Goal: Task Accomplishment & Management: Complete application form

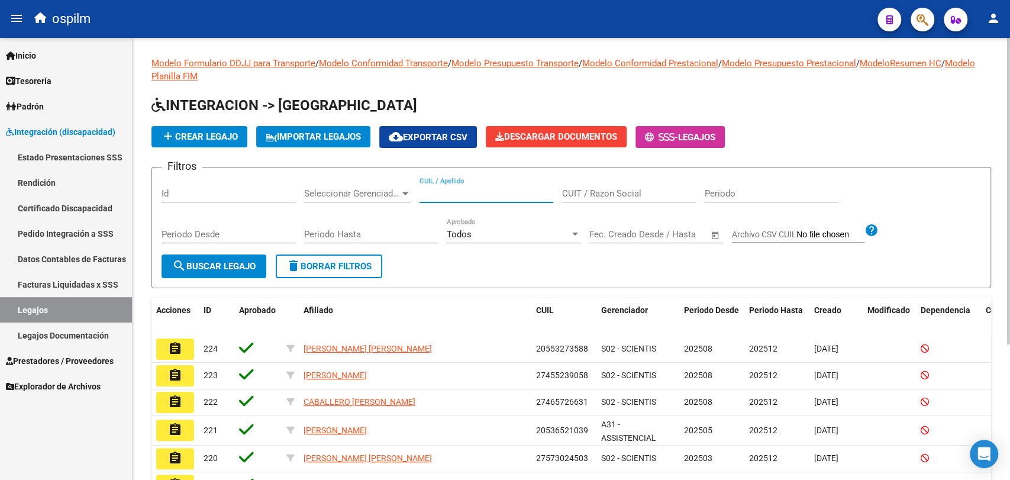
paste input "20560748281"
click at [456, 191] on input "CUIL / Apellido" at bounding box center [486, 193] width 134 height 11
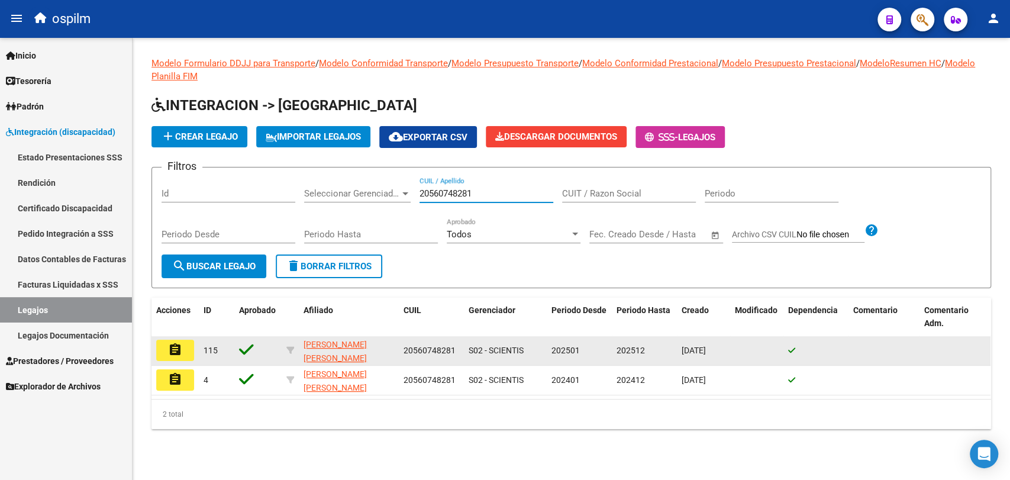
type input "20560748281"
click at [172, 350] on mat-icon "assignment" at bounding box center [175, 350] width 14 height 14
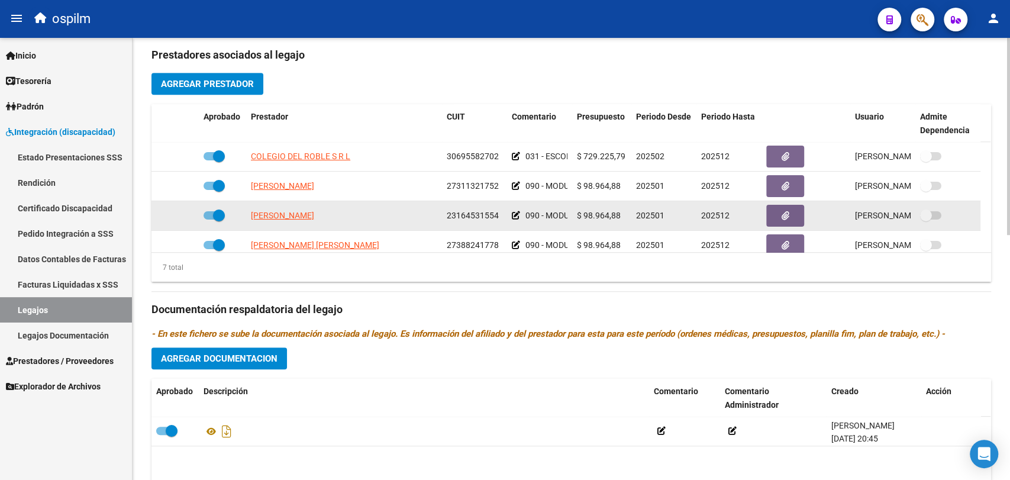
scroll to position [434, 0]
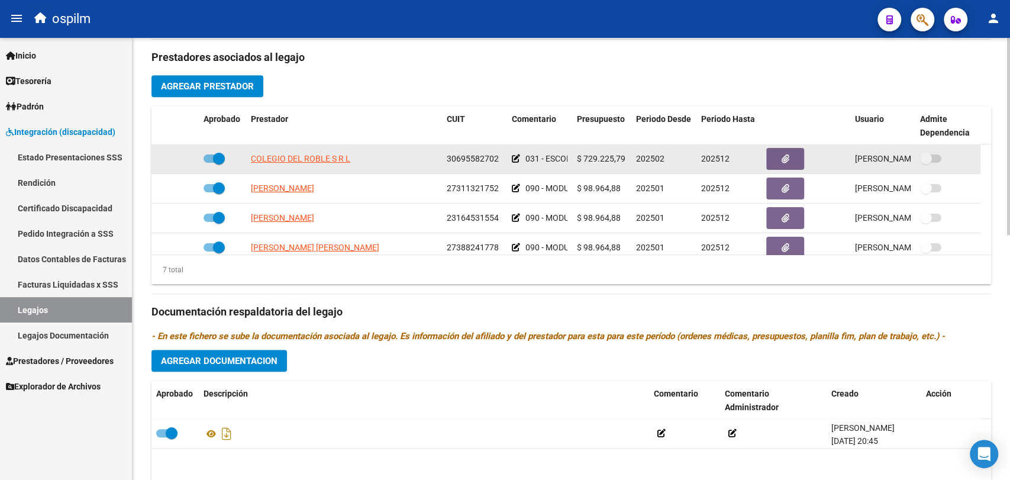
click at [511, 160] on datatable-body-cell "031 - ESCOLARIDAD PRIMARIA JORNADA DOBLE CAT.A (MENSUAL)" at bounding box center [539, 158] width 65 height 29
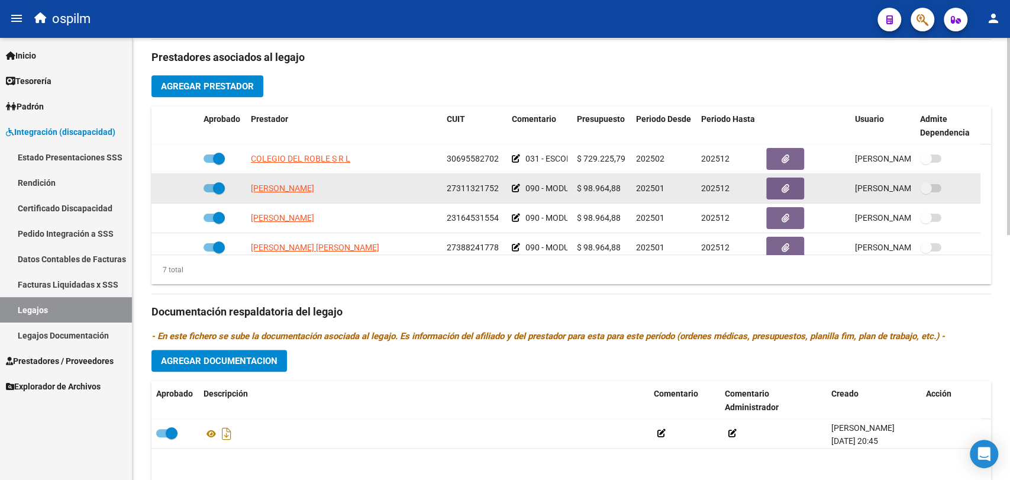
click at [515, 187] on icon at bounding box center [516, 188] width 8 height 8
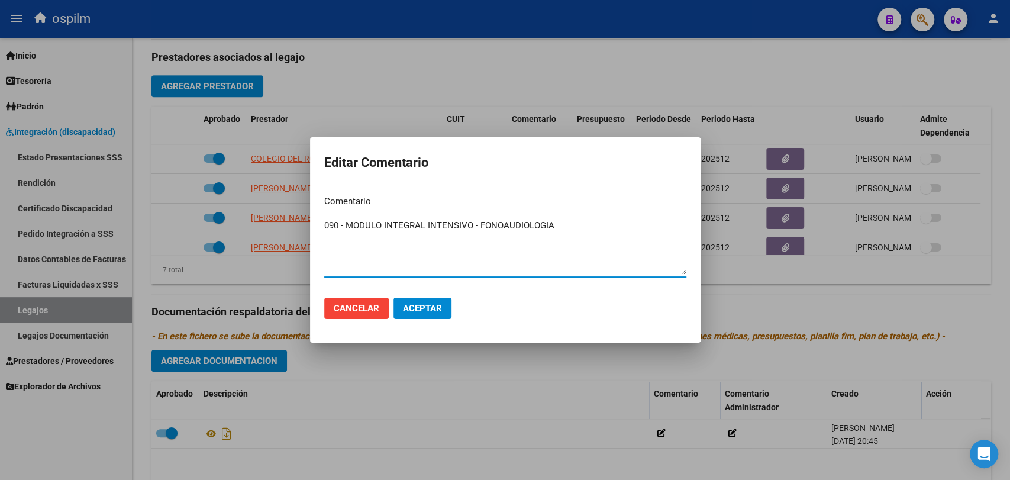
paste textarea "2 SESIONES SEMANALES"
click at [341, 241] on textarea "090 - MODULO INTEGRAL INTENSIVO - FONOAUDIOLOGIA 2 SESIONES SEMANALES" at bounding box center [505, 247] width 362 height 56
drag, startPoint x: 430, startPoint y: 244, endPoint x: 322, endPoint y: 230, distance: 109.2
click at [322, 230] on mat-dialog-content "Comentario 090 - MODULO INTEGRAL INTENSIVO - FONOAUDIOLOGIA 2 SESIONES SEMANALE…" at bounding box center [505, 237] width 390 height 102
click at [340, 243] on textarea "090 - MODULO INTEGRAL INTENSIVO - FONOAUDIOLOGIA 2 SESIONES SEMANALES" at bounding box center [505, 247] width 362 height 56
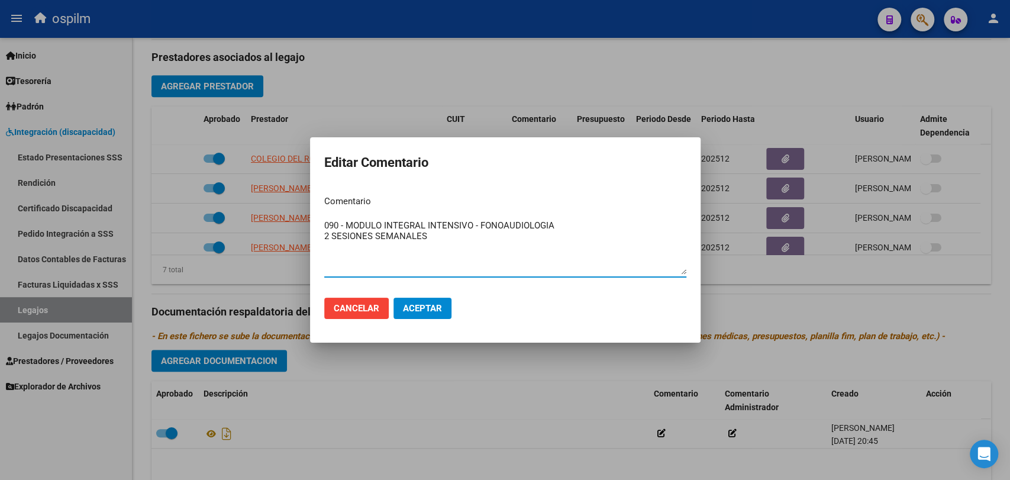
click at [340, 243] on textarea "090 - MODULO INTEGRAL INTENSIVO - FONOAUDIOLOGIA 2 SESIONES SEMANALES" at bounding box center [505, 247] width 362 height 56
type textarea "090 - MODULO INTEGRAL INTENSIVO - FONOAUDIOLOGIA 2 SESIONES SEMANALES"
click at [426, 304] on span "Aceptar" at bounding box center [422, 308] width 39 height 11
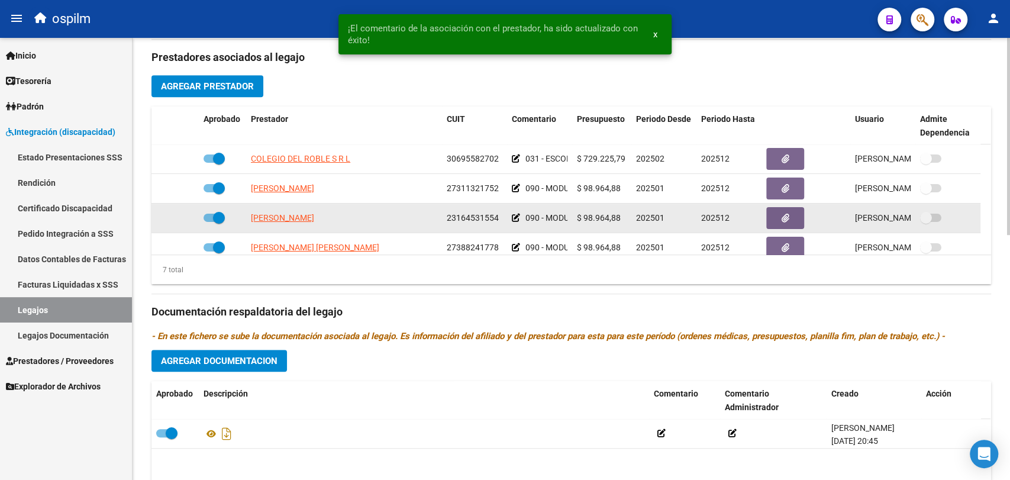
click at [518, 216] on icon at bounding box center [516, 218] width 8 height 8
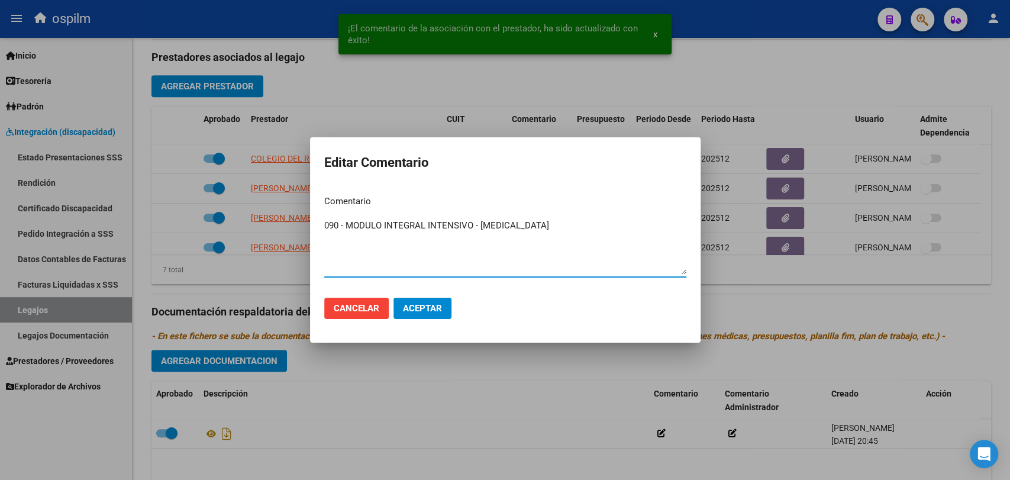
paste textarea "2 SESIONES SEMANALES"
type textarea "090 - MODULO INTEGRAL INTENSIVO - MUSICOTERAPIA 2 SESIONES SEMANALES"
click at [421, 299] on button "Aceptar" at bounding box center [422, 308] width 58 height 21
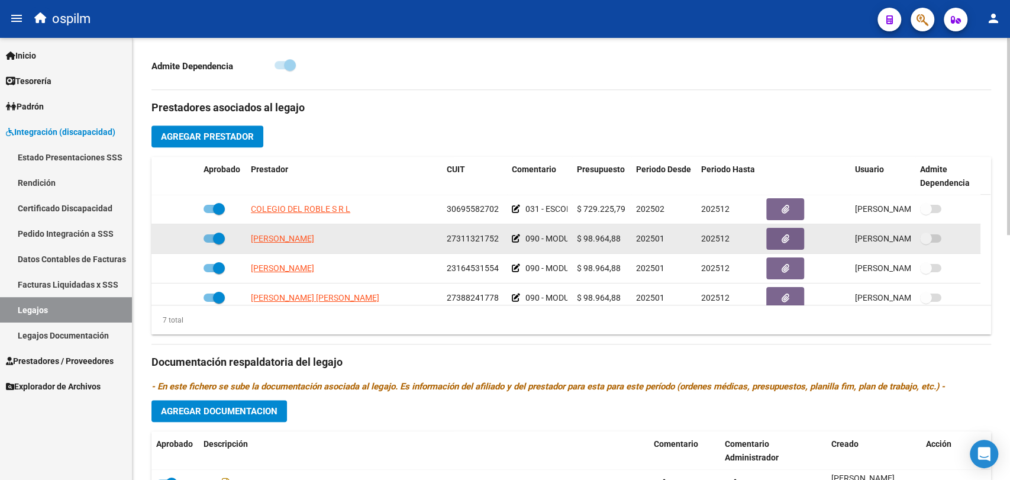
scroll to position [8, 0]
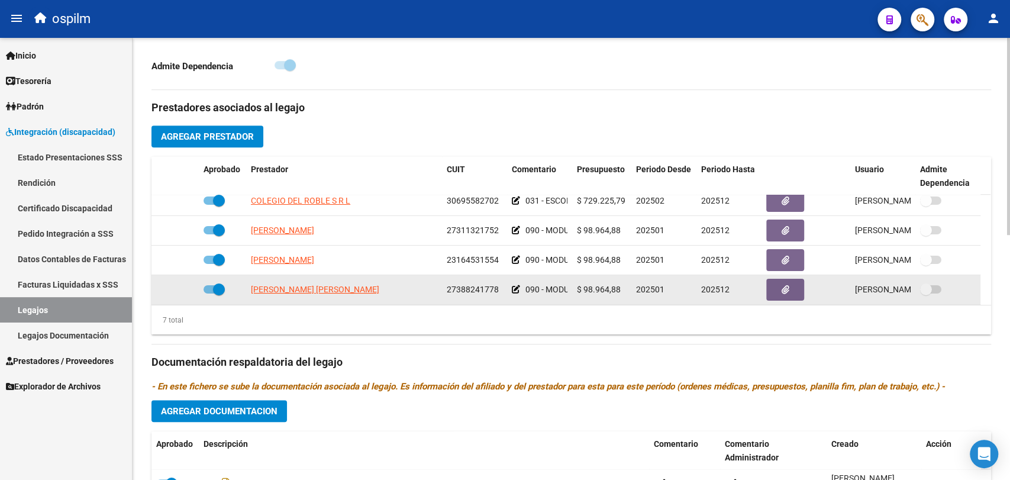
click at [517, 288] on icon at bounding box center [516, 289] width 8 height 8
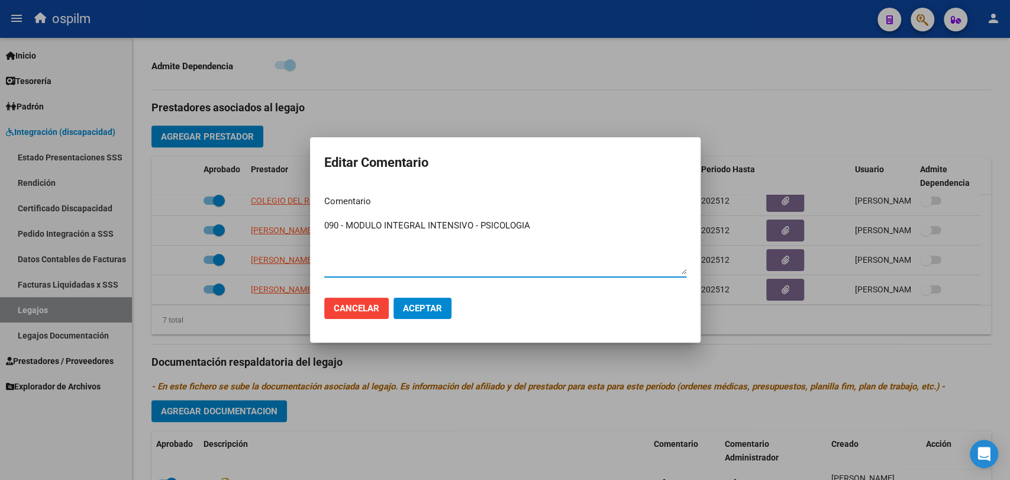
paste textarea "2 SESIONES SEMANALES"
type textarea "090 - MODULO INTEGRAL INTENSIVO - PSICOLOGIA 2 SESIONES SEMANALES"
click at [417, 304] on span "Aceptar" at bounding box center [422, 308] width 39 height 11
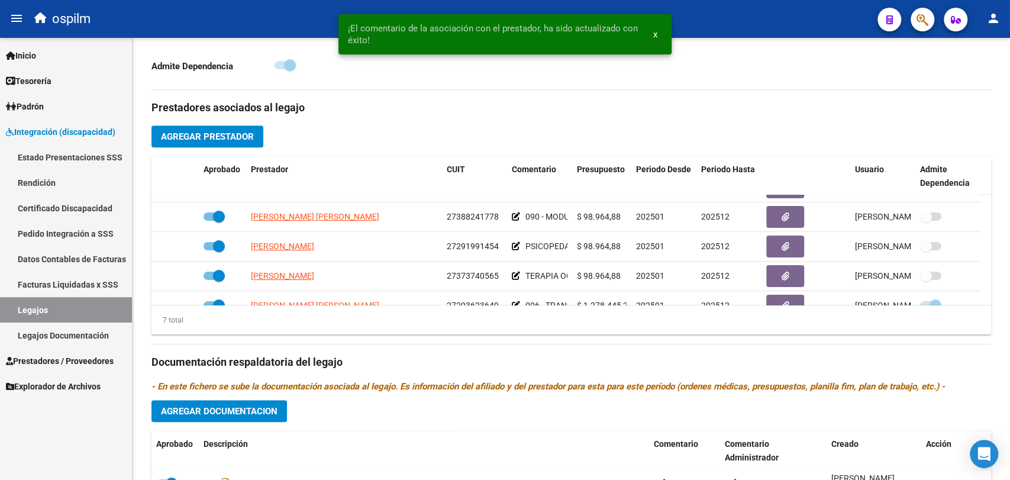
scroll to position [83, 0]
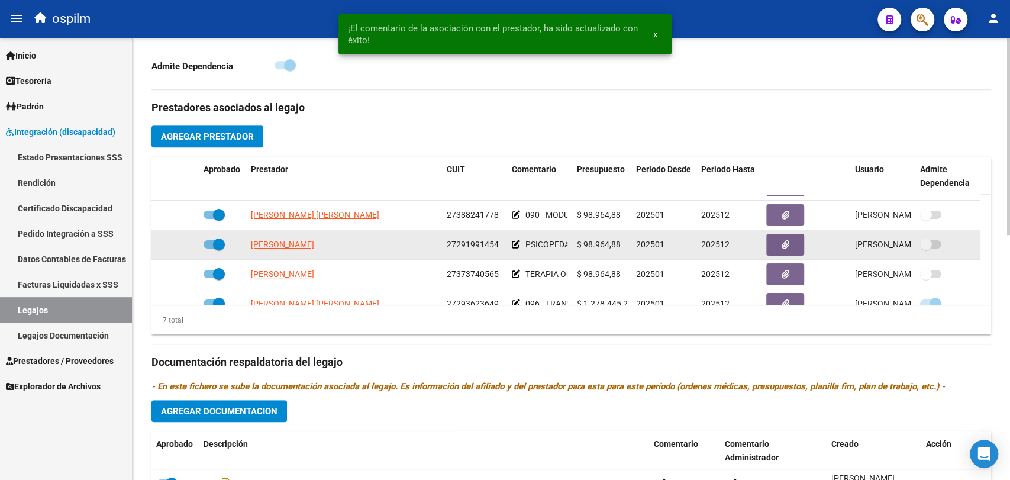
click at [516, 244] on icon at bounding box center [516, 244] width 8 height 8
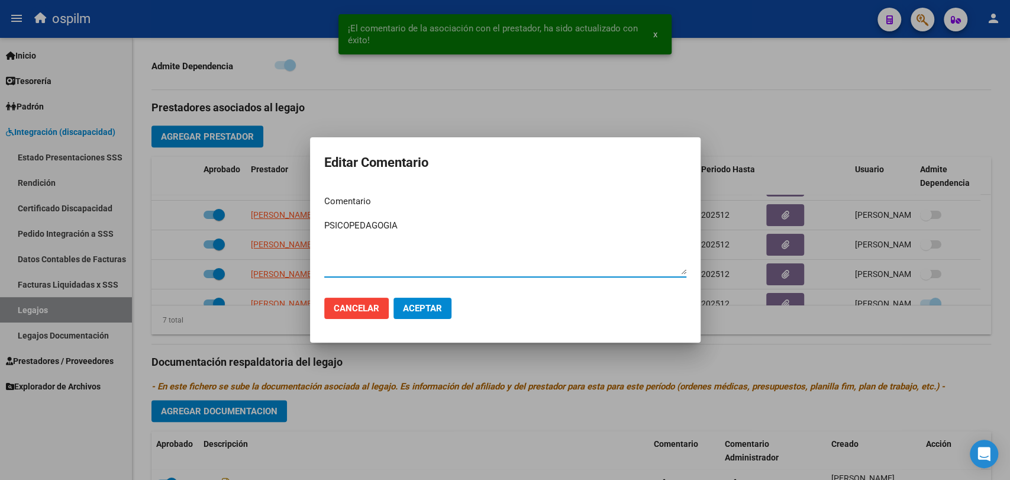
paste textarea "2 SESIONES SEMANALES"
type textarea "PSICOPEDAGOGIA 2 SESIONES SEMANALES"
click at [435, 310] on span "Aceptar" at bounding box center [422, 308] width 39 height 11
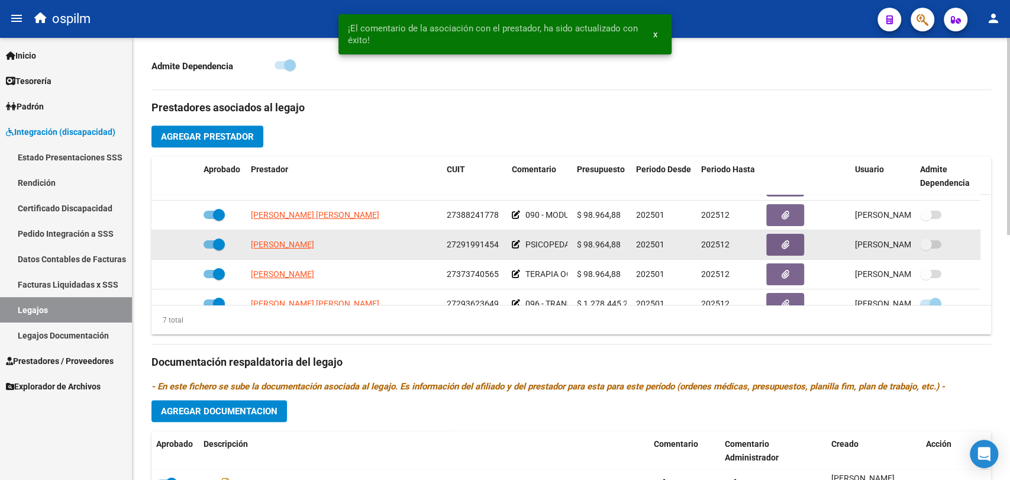
click at [280, 252] on datatable-body-cell "MORALES MARIELA PAOLA" at bounding box center [344, 244] width 196 height 29
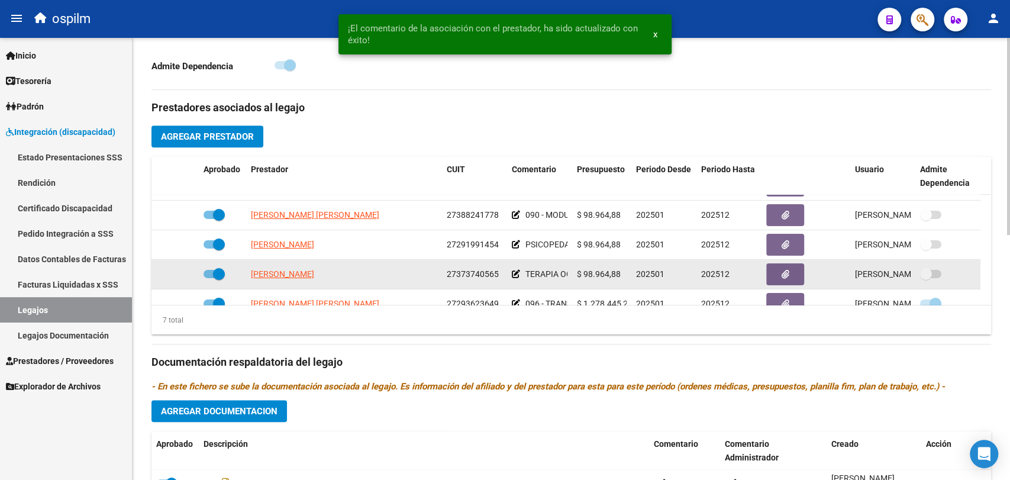
click at [515, 274] on icon at bounding box center [516, 274] width 8 height 8
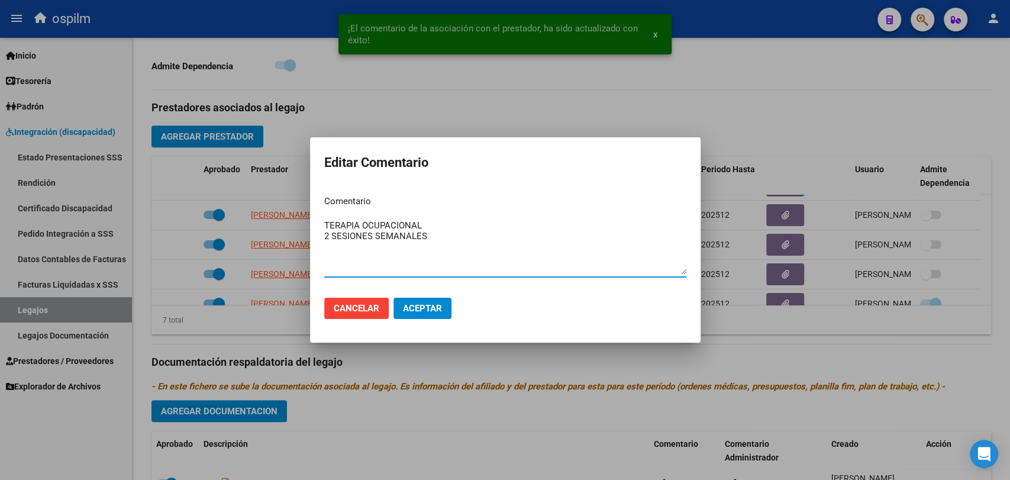
type textarea "TERAPIA OCUPACIONAL 2 SESIONES SEMANALES"
click at [410, 306] on span "Aceptar" at bounding box center [422, 308] width 39 height 11
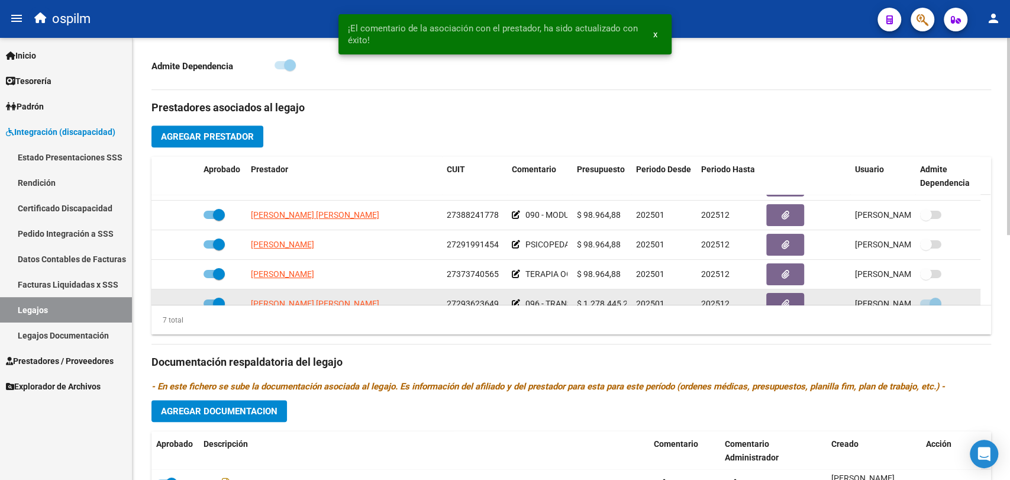
scroll to position [100, 0]
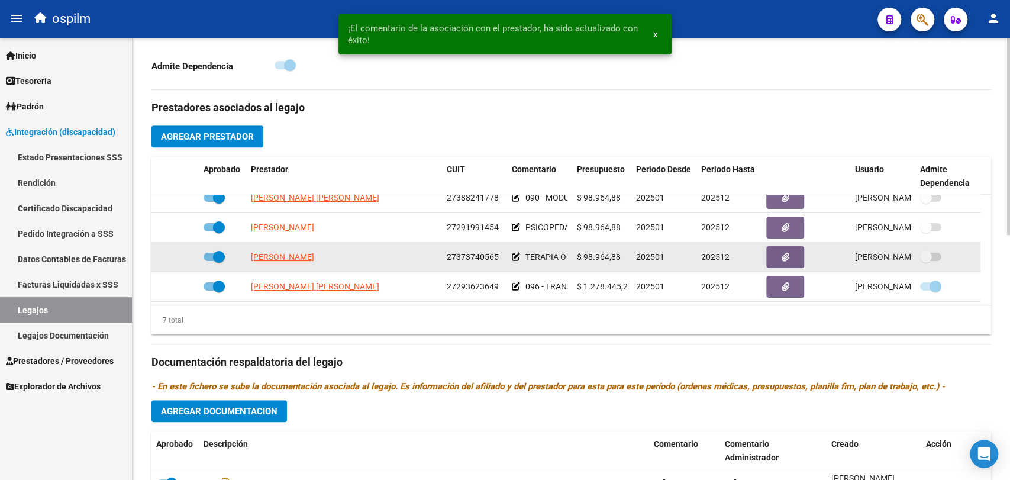
click at [515, 261] on icon at bounding box center [516, 257] width 8 height 8
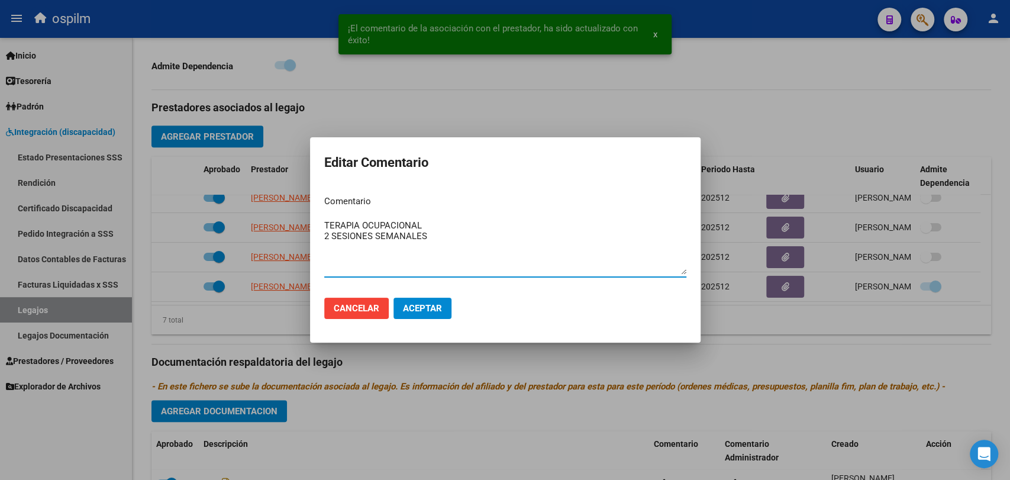
click at [325, 223] on textarea "TERAPIA OCUPACIONAL 2 SESIONES SEMANALES" at bounding box center [505, 247] width 362 height 56
paste textarea "090 - REHABILITACIÓN - MODULO INTEGRAL INTENSIVO"
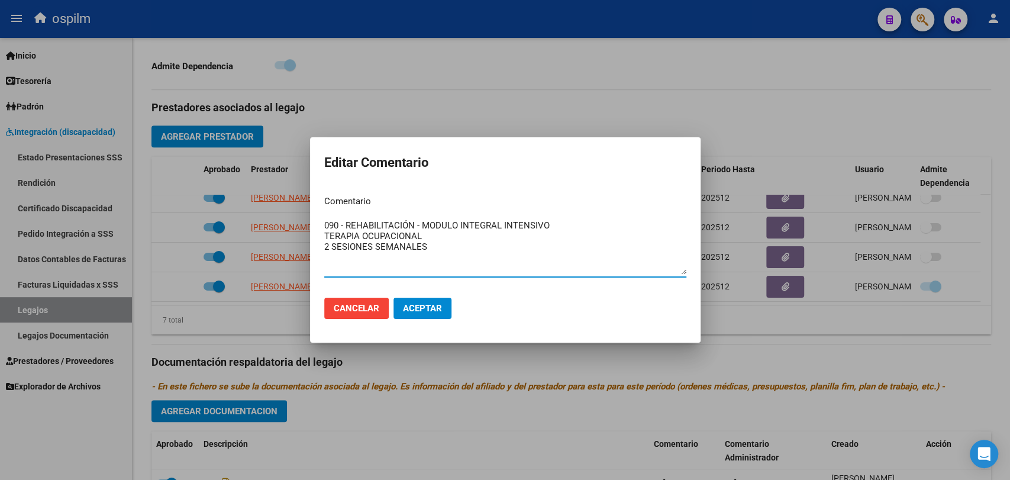
type textarea "090 - REHABILITACIÓN - MODULO INTEGRAL INTENSIVO TERAPIA OCUPACIONAL 2 SESIONES…"
click at [431, 317] on button "Aceptar" at bounding box center [422, 308] width 58 height 21
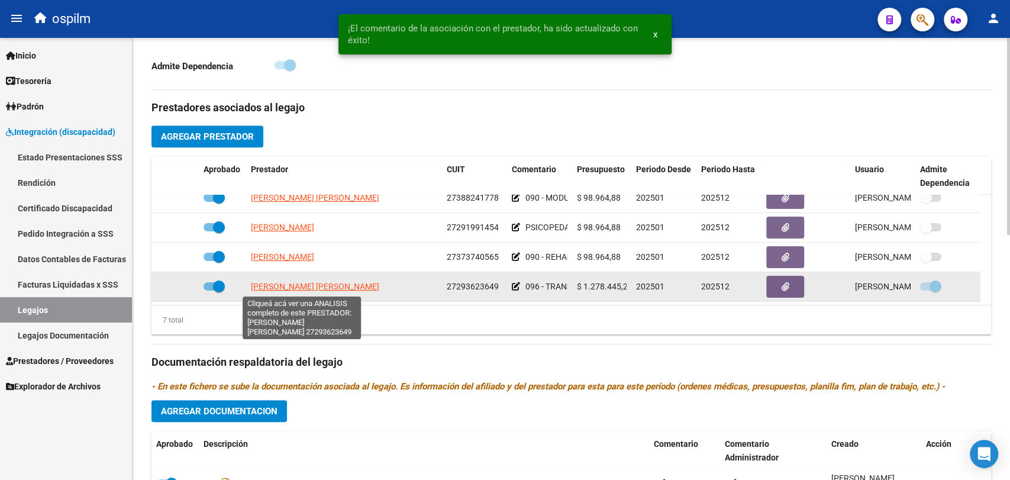
click at [282, 291] on span "GALLARDO CINTIA YANINA" at bounding box center [315, 286] width 128 height 9
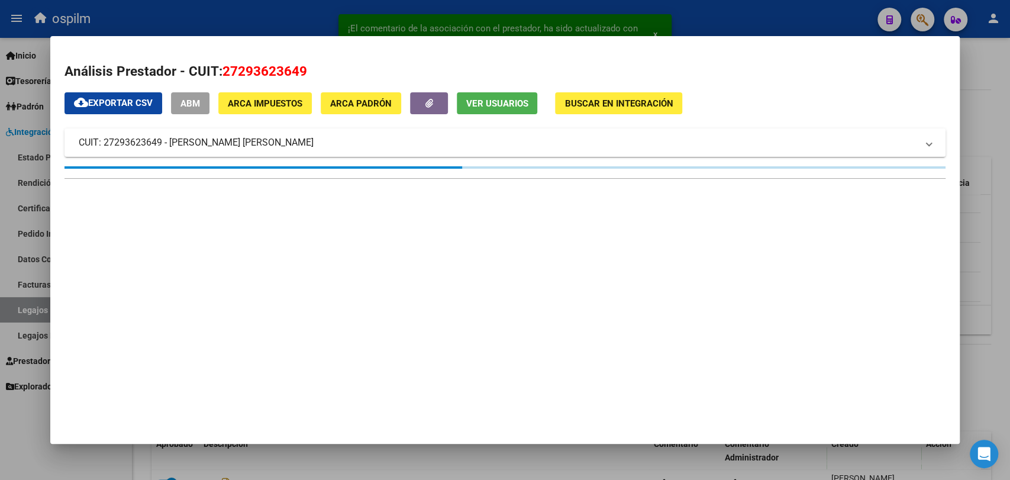
click at [486, 32] on div at bounding box center [505, 240] width 1010 height 480
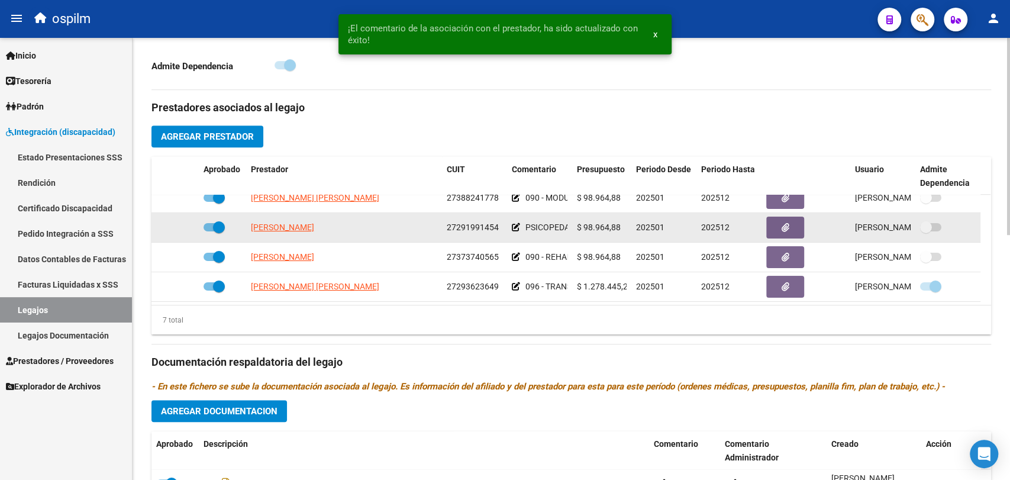
click at [514, 225] on icon at bounding box center [516, 227] width 8 height 8
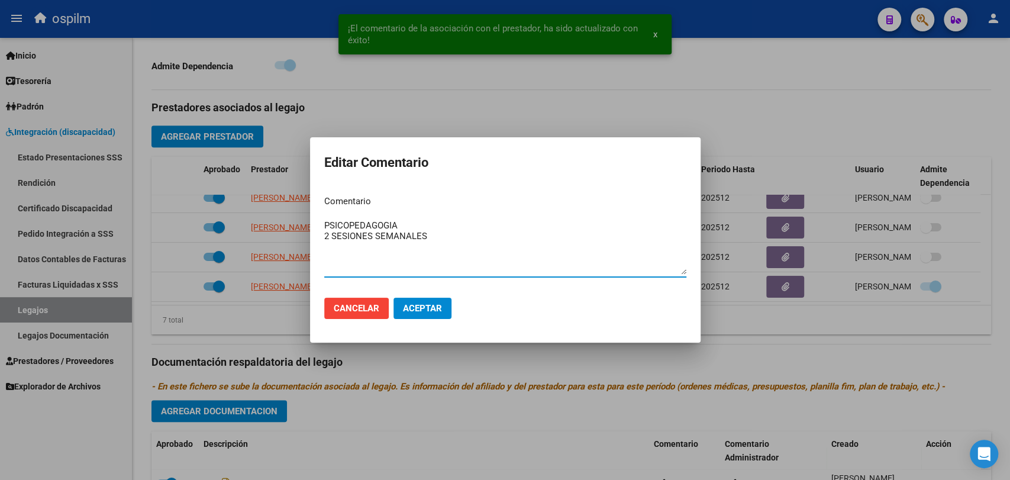
click at [327, 227] on textarea "PSICOPEDAGOGIA 2 SESIONES SEMANALES" at bounding box center [505, 247] width 362 height 56
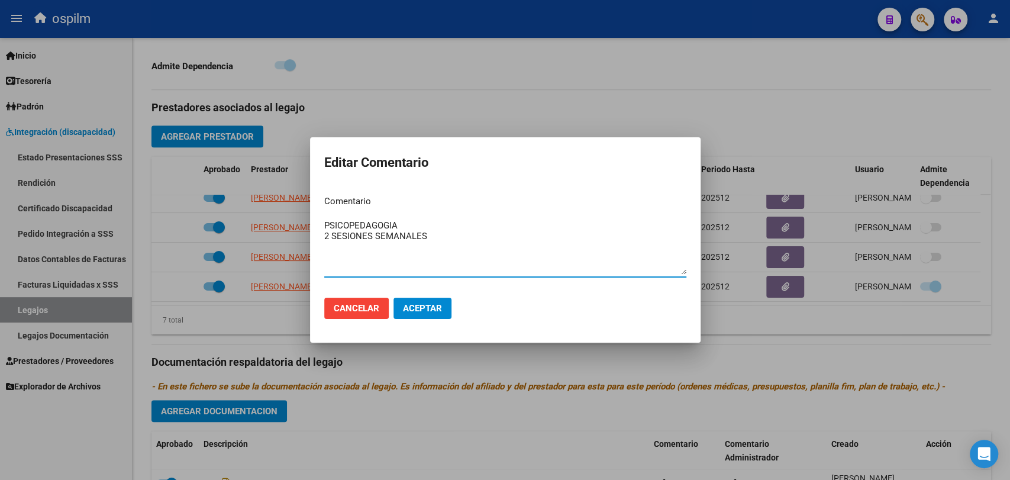
click at [327, 227] on textarea "PSICOPEDAGOGIA 2 SESIONES SEMANALES" at bounding box center [505, 247] width 362 height 56
paste textarea "27293623649"
drag, startPoint x: 392, startPoint y: 215, endPoint x: 365, endPoint y: 219, distance: 27.4
click at [365, 219] on mat-dialog-content "Comentario 27293623649 PSICOPEDAGOGIA 2 SESIONES SEMANALES Ingresar el comentar…" at bounding box center [505, 237] width 390 height 102
drag, startPoint x: 394, startPoint y: 227, endPoint x: 252, endPoint y: 234, distance: 142.2
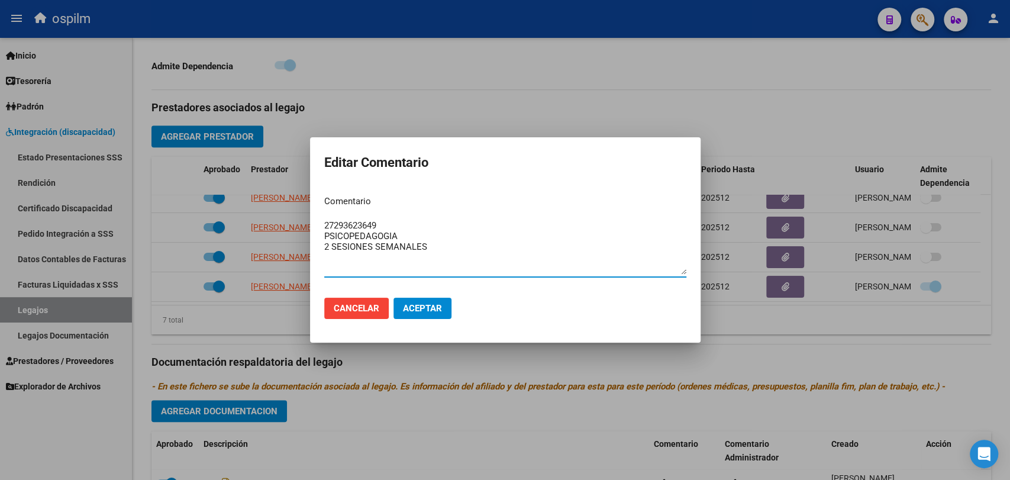
click at [252, 234] on div "Editar Comentario Comentario 27293623649 PSICOPEDAGOGIA 2 SESIONES SEMANALES In…" at bounding box center [505, 240] width 1010 height 480
click at [331, 220] on textarea "PSICOPEDAGOGIA 2 SESIONES SEMANALES" at bounding box center [505, 247] width 362 height 56
paste textarea "090 - REHABILITACIÓN - MODULO INTEGRAL INTENSIVO"
type textarea "090 - REHABILITACIÓN - MODULO INTEGRAL INTENSIVO PSICOPEDAGOGIA 2 SESIONES SEMA…"
drag, startPoint x: 334, startPoint y: 212, endPoint x: 421, endPoint y: 319, distance: 138.4
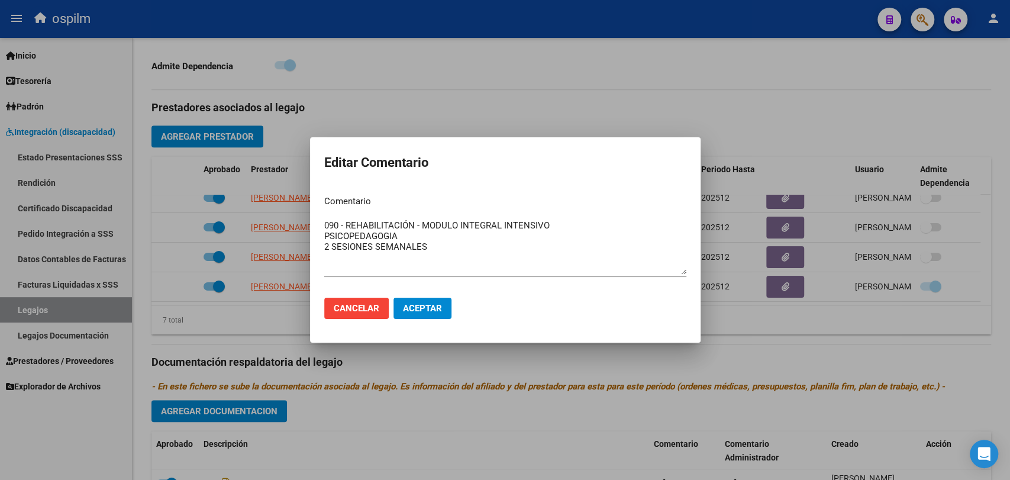
click at [421, 319] on form "Editar Comentario Comentario 090 - REHABILITACIÓN - MODULO INTEGRAL INTENSIVO P…" at bounding box center [505, 239] width 362 height 177
click at [425, 312] on span "Aceptar" at bounding box center [422, 308] width 39 height 11
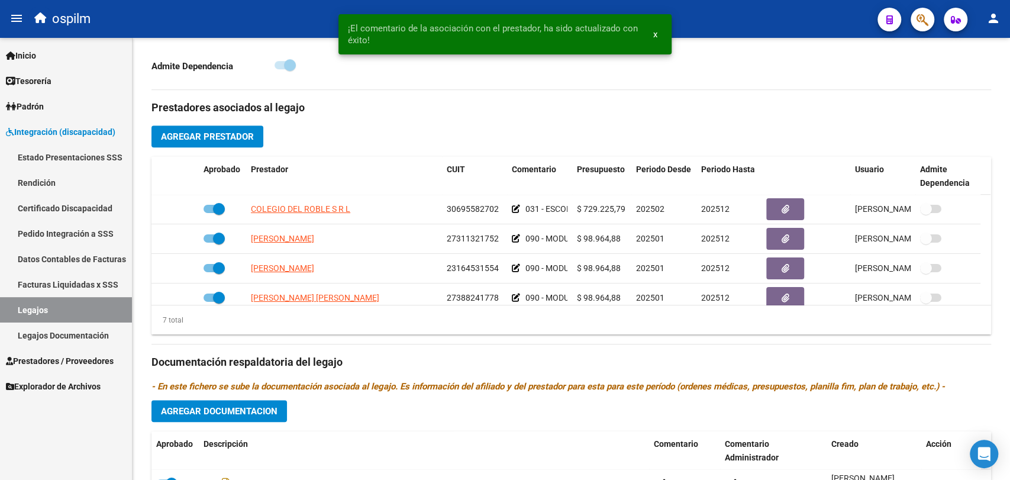
scroll to position [0, 0]
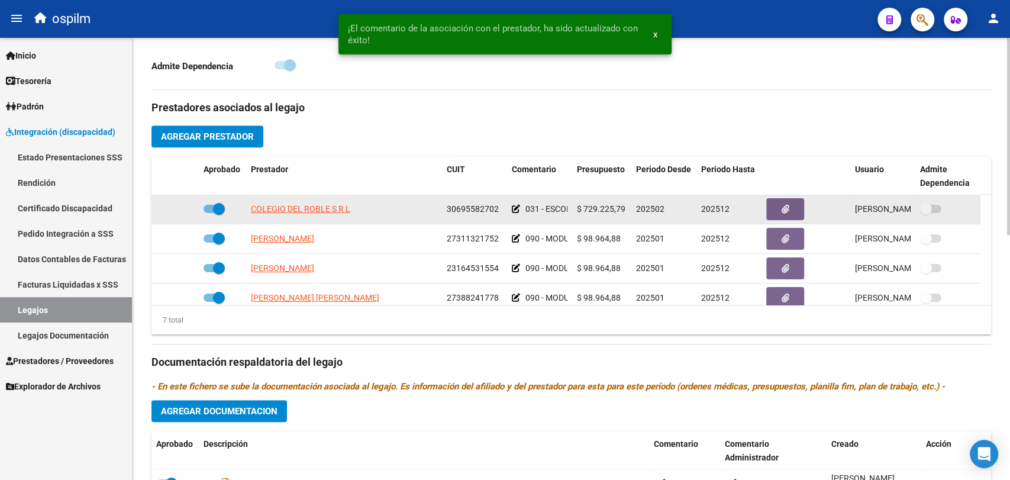
click at [514, 212] on icon at bounding box center [516, 209] width 8 height 8
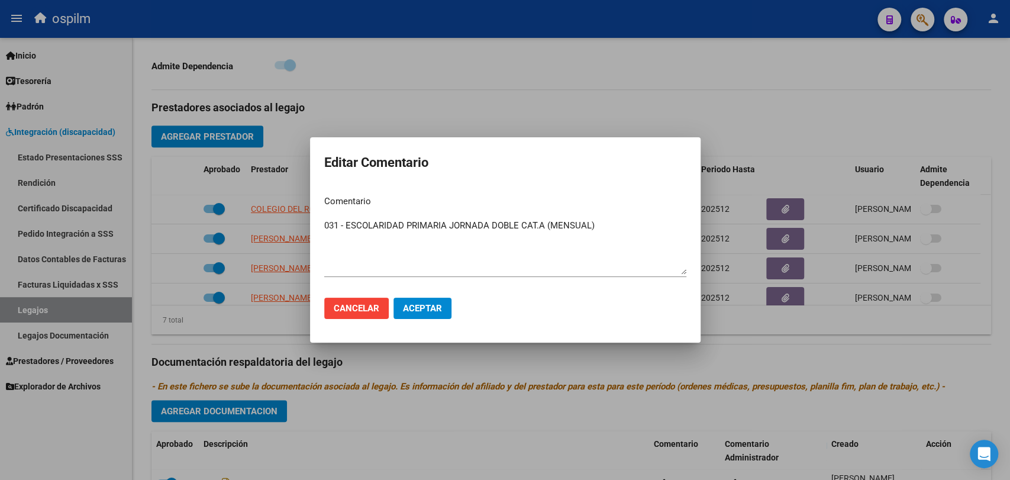
click at [259, 279] on div at bounding box center [505, 240] width 1010 height 480
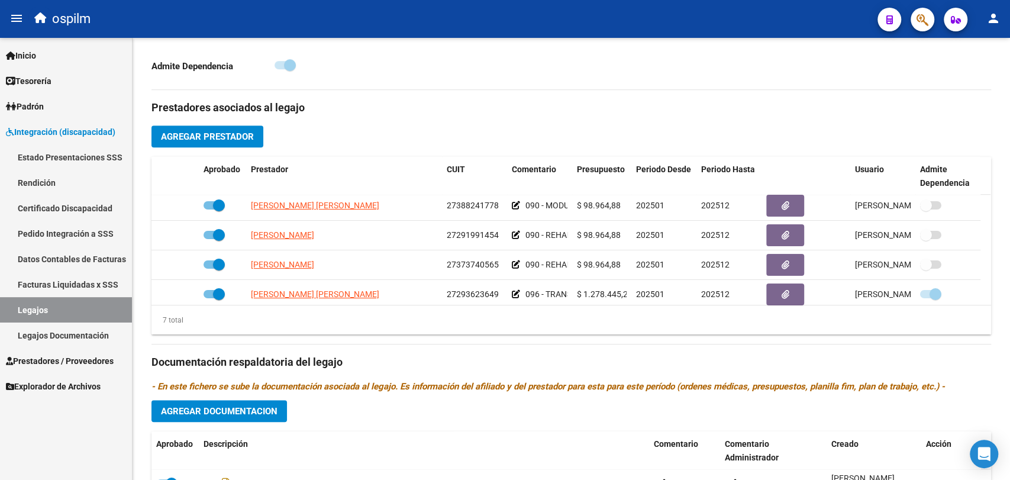
scroll to position [100, 0]
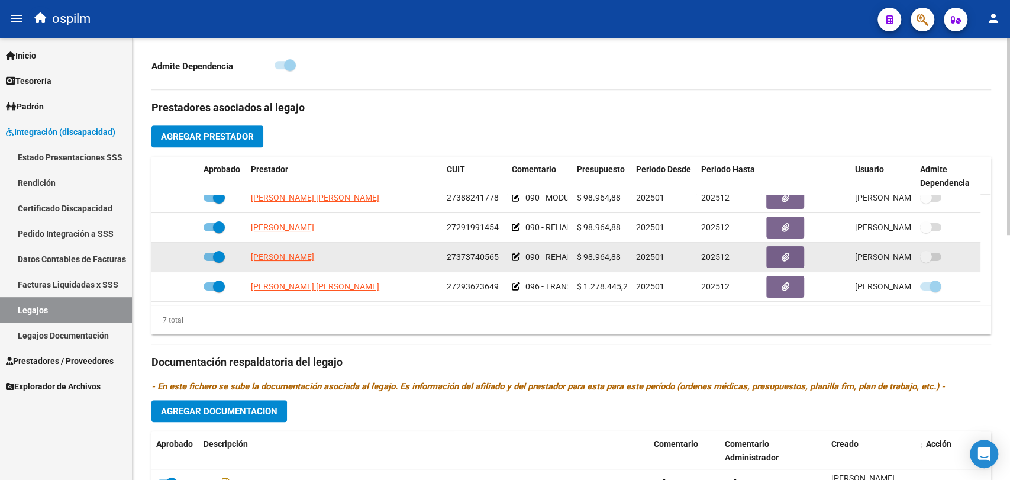
click at [516, 253] on icon at bounding box center [516, 257] width 8 height 8
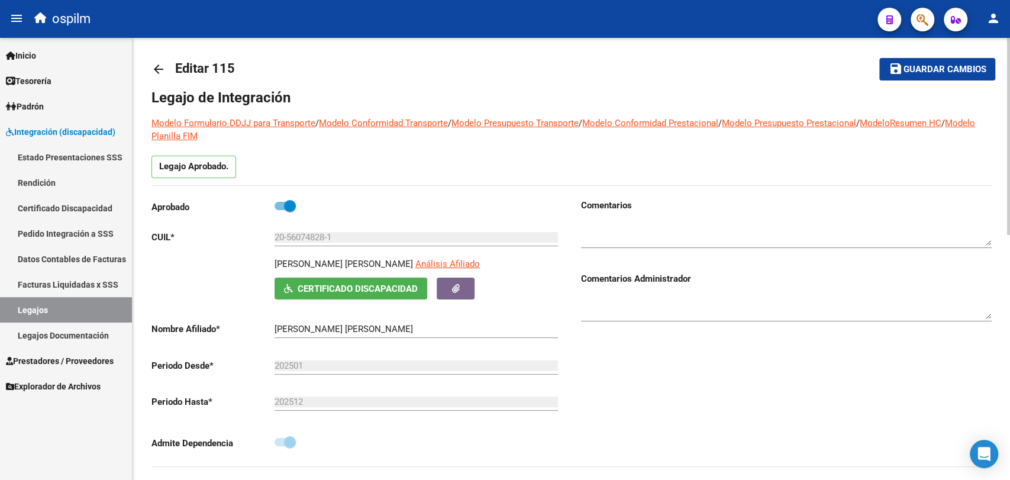
scroll to position [0, 0]
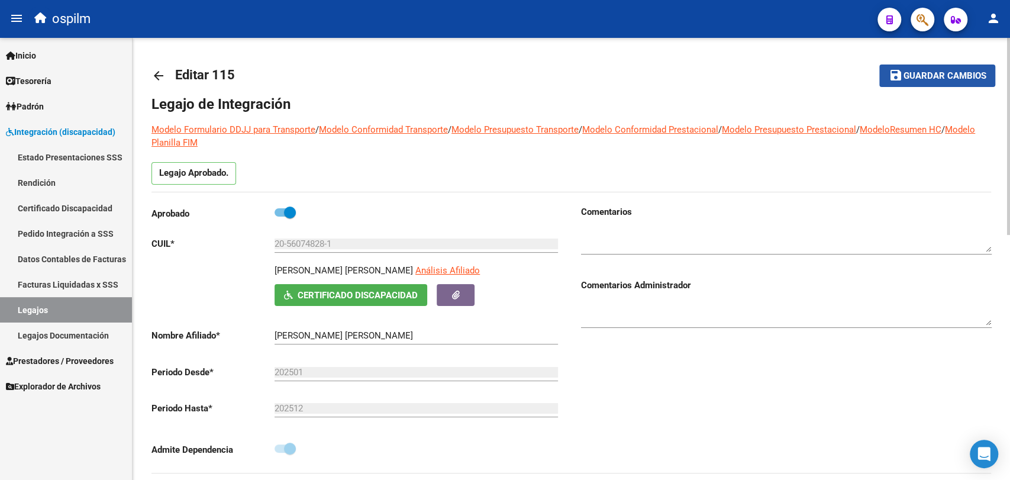
click at [938, 72] on span "Guardar cambios" at bounding box center [944, 76] width 83 height 11
click at [933, 85] on button "save Guardar cambios" at bounding box center [937, 75] width 116 height 22
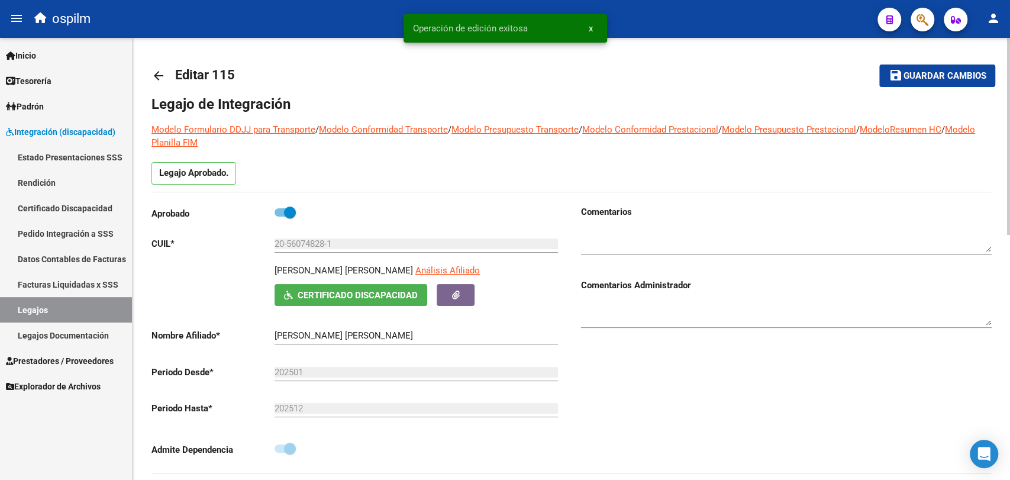
click at [164, 72] on mat-icon "arrow_back" at bounding box center [158, 76] width 14 height 14
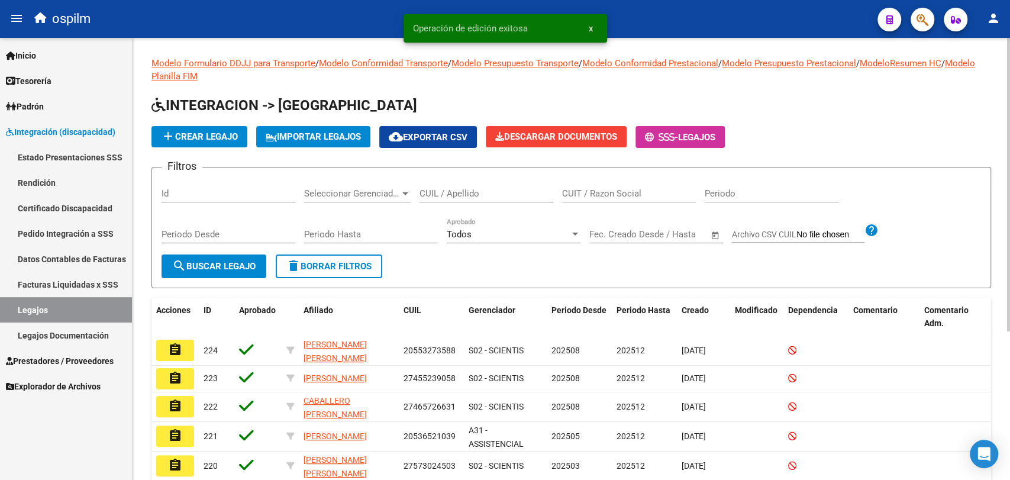
click at [460, 200] on div "CUIL / Apellido" at bounding box center [486, 189] width 134 height 25
paste input "20449649037"
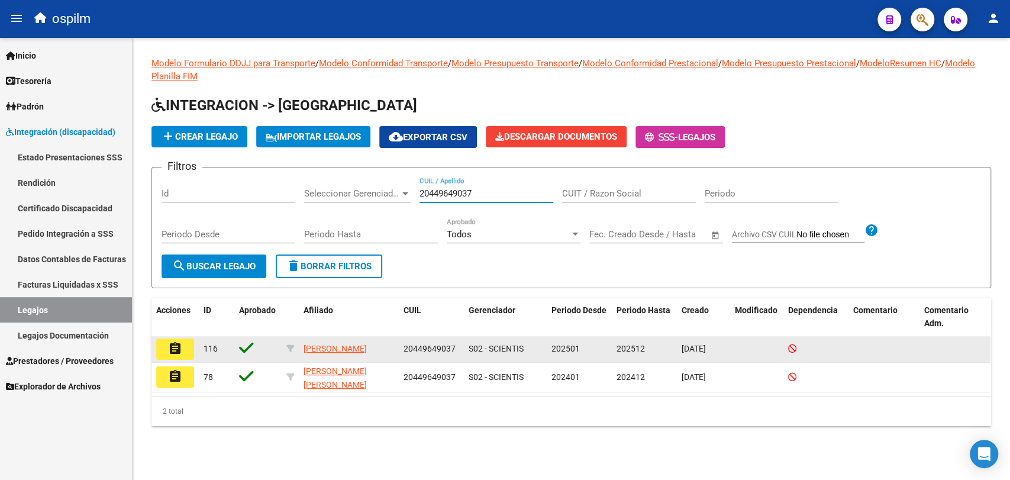
type input "20449649037"
click at [167, 348] on button "assignment" at bounding box center [175, 348] width 38 height 21
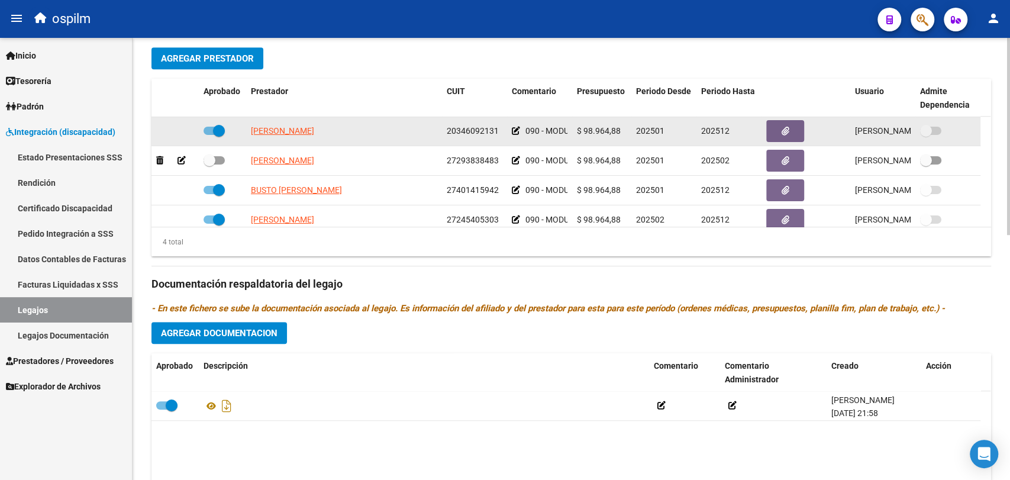
click at [510, 132] on datatable-body-cell "090 - MODULO INTEGRAL INTENSIVO - PSICOLOGIA" at bounding box center [539, 131] width 65 height 29
click at [512, 131] on icon at bounding box center [516, 131] width 8 height 8
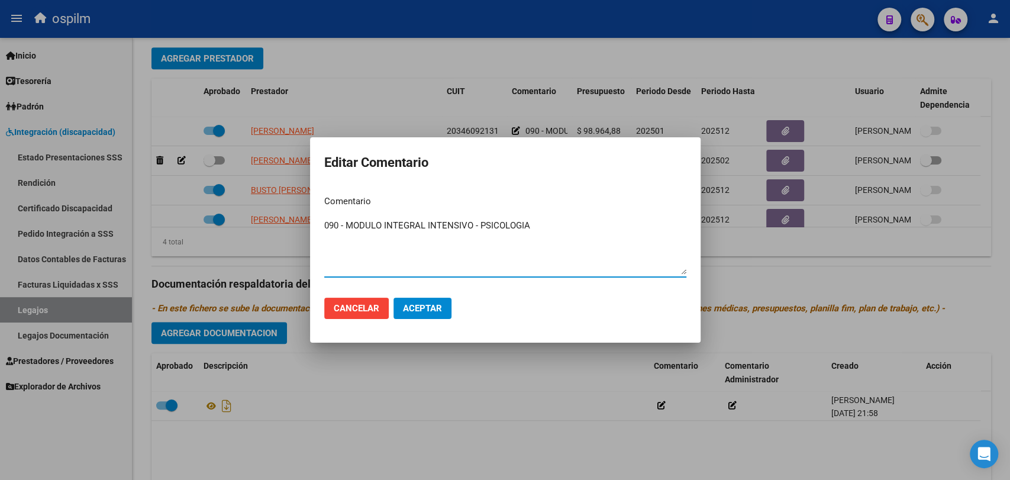
drag, startPoint x: 545, startPoint y: 227, endPoint x: 288, endPoint y: 247, distance: 257.6
click at [288, 247] on div "Editar Comentario Comentario 090 - MODULO INTEGRAL INTENSIVO - PSICOLOGIA Ingre…" at bounding box center [505, 240] width 1010 height 480
paste textarea "REHABILITACIÓN - MODULO INTEGRAL INTENSIVO PSICOLOGIA 2 SESIONES SEMANALES"
click at [603, 229] on textarea "090 - REHABILITACIÓN - MODULO INTEGRAL INTENSIVO PSICOLOGIA 2 SESIONES SEMANALES" at bounding box center [505, 247] width 362 height 56
type textarea "090 - REHABILITACIÓN - MODULO INTEGRAL INTENSIVO PSICOLOGIA 2 SESIONES SEMANALES"
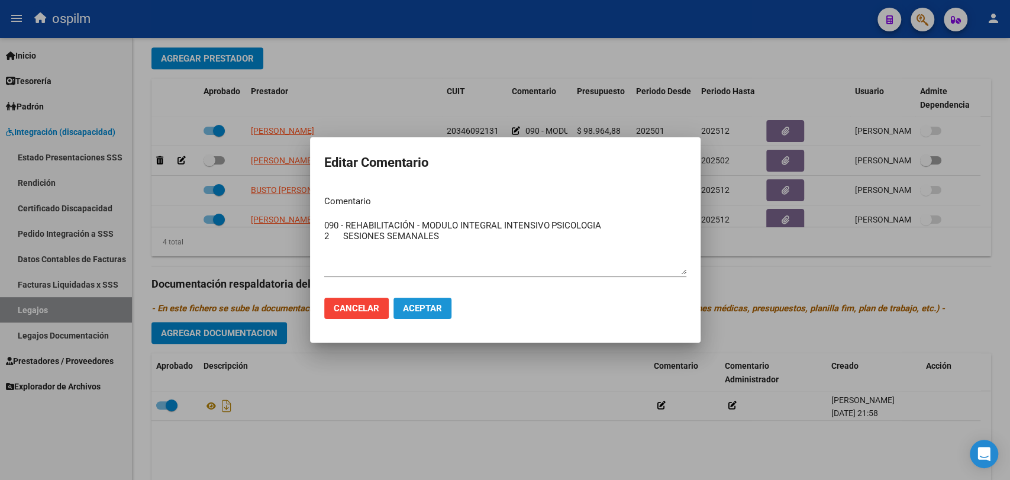
click at [417, 304] on span "Aceptar" at bounding box center [422, 308] width 39 height 11
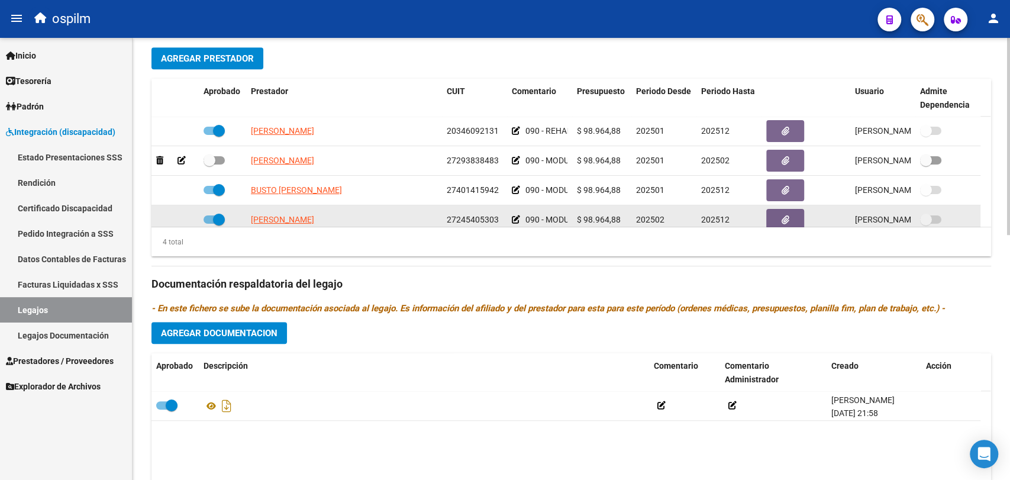
scroll to position [11, 0]
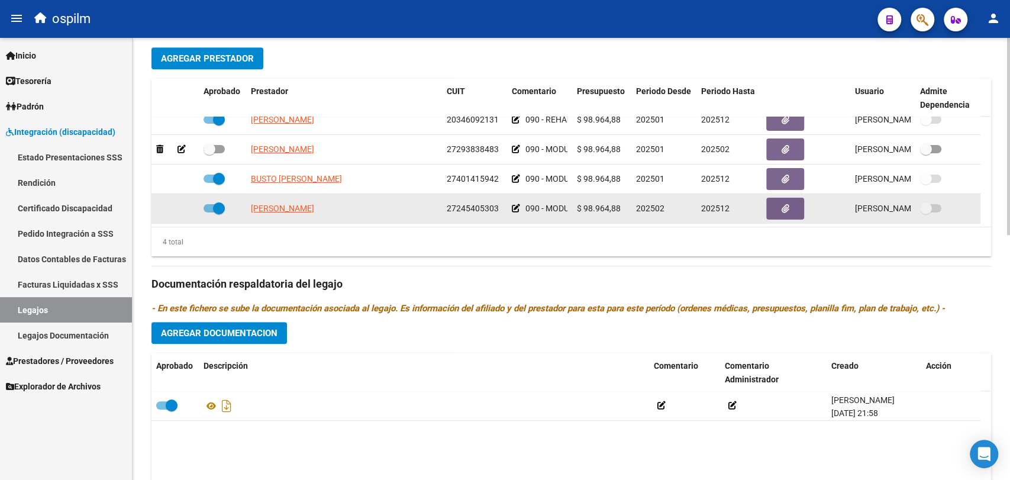
click at [517, 214] on div "090 - MODULO INTEGRAL INTENSIVO - PSICOPEDAGOGIA" at bounding box center [540, 209] width 56 height 14
click at [517, 208] on icon at bounding box center [516, 208] width 8 height 8
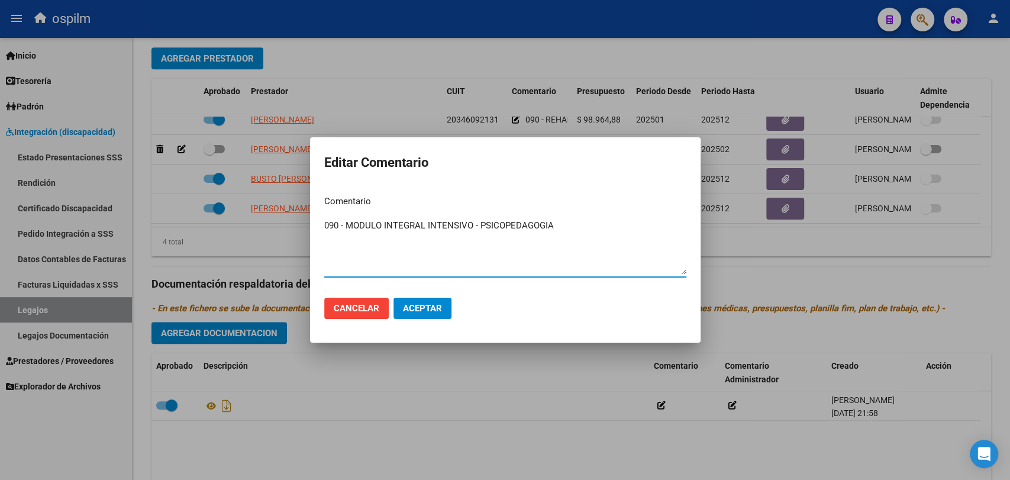
click at [582, 232] on textarea "090 - MODULO INTEGRAL INTENSIVO - PSICOPEDAGOGIA" at bounding box center [505, 247] width 362 height 56
type textarea "090 - MODULO INTEGRAL INTENSIVO - PSICOPEDAGOGIA 2 SESIONES SEMANALES"
click at [417, 309] on span "Aceptar" at bounding box center [422, 308] width 39 height 11
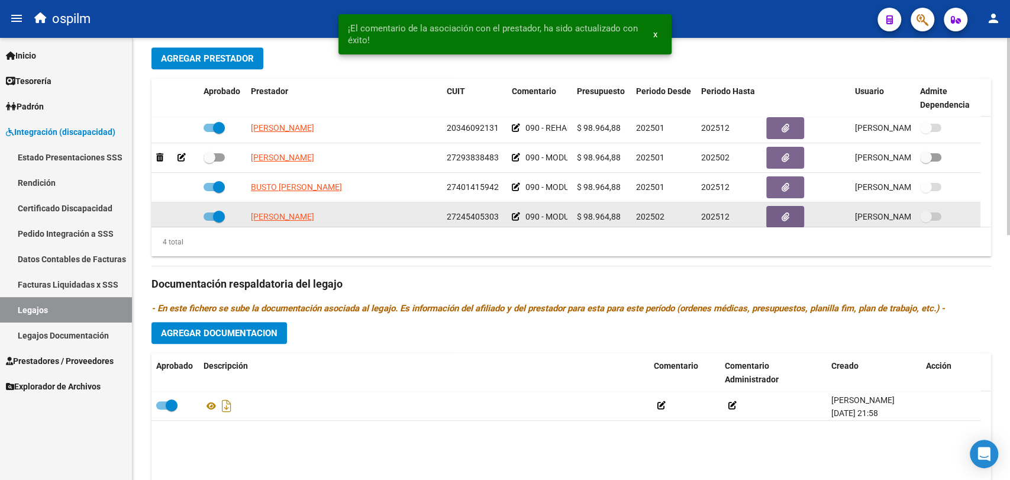
scroll to position [2, 0]
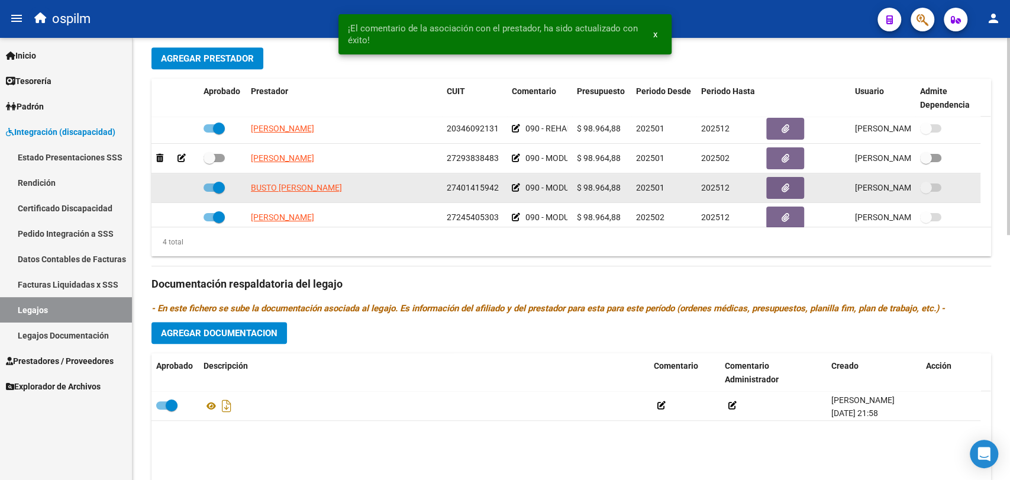
drag, startPoint x: 521, startPoint y: 191, endPoint x: 515, endPoint y: 188, distance: 6.6
click at [515, 188] on div "090 - MODULO INTEGRAL INTENSIVO - TERAPIA OCUPACIONAL" at bounding box center [540, 188] width 56 height 14
click at [515, 188] on icon at bounding box center [516, 187] width 8 height 8
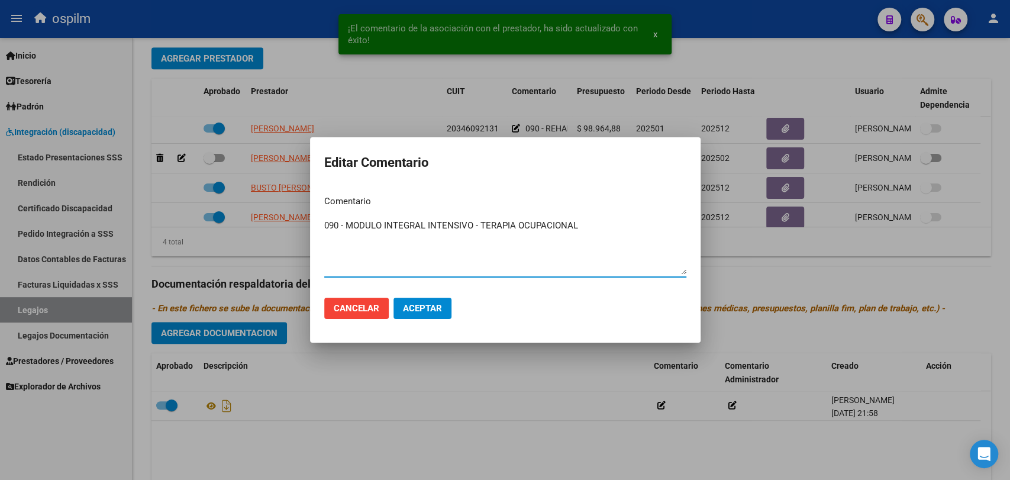
paste textarea "2 SESIONES SEMANALES"
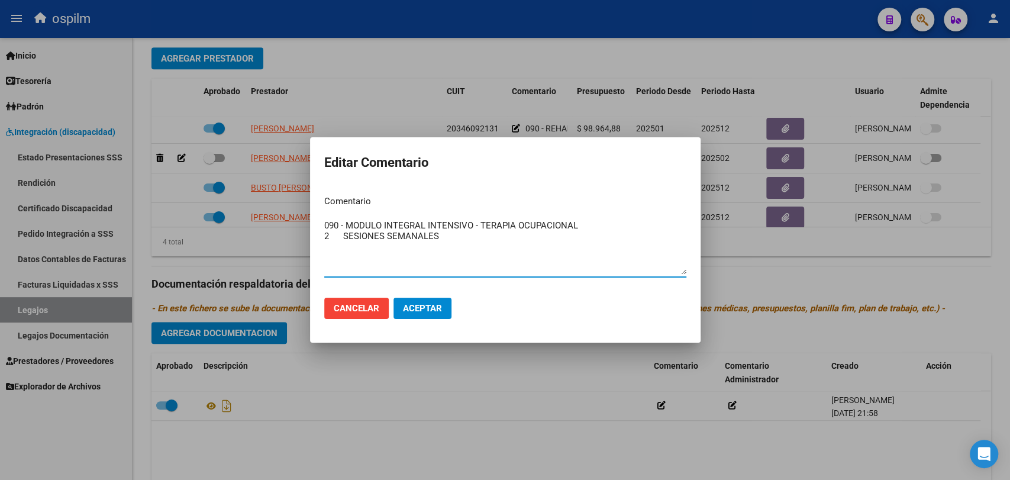
type textarea "090 - MODULO INTEGRAL INTENSIVO - TERAPIA OCUPACIONAL 2 SESIONES SEMANALES"
click at [423, 303] on span "Aceptar" at bounding box center [422, 308] width 39 height 11
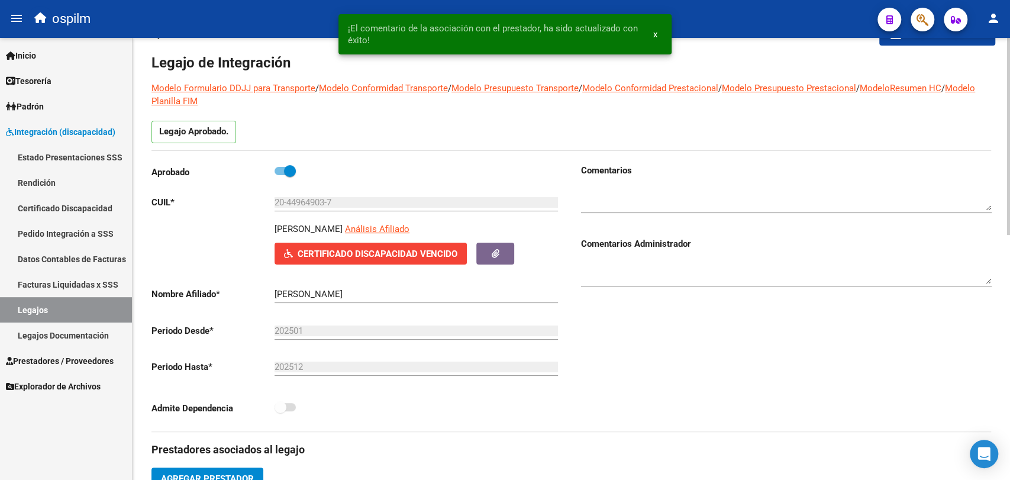
scroll to position [0, 0]
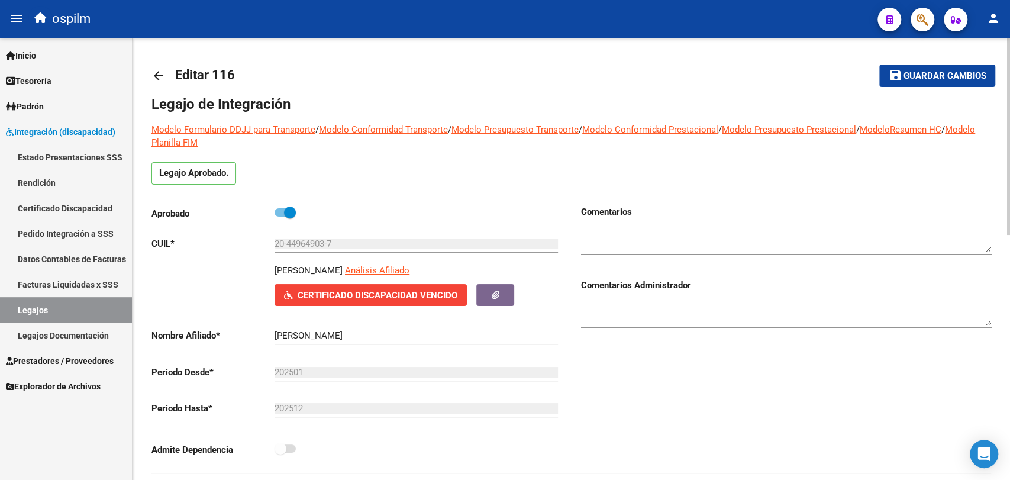
click at [899, 59] on mat-toolbar-row "save Guardar cambios" at bounding box center [907, 76] width 176 height 38
click at [902, 77] on mat-icon "save" at bounding box center [896, 75] width 14 height 14
click at [927, 75] on span "Guardar cambios" at bounding box center [944, 76] width 83 height 11
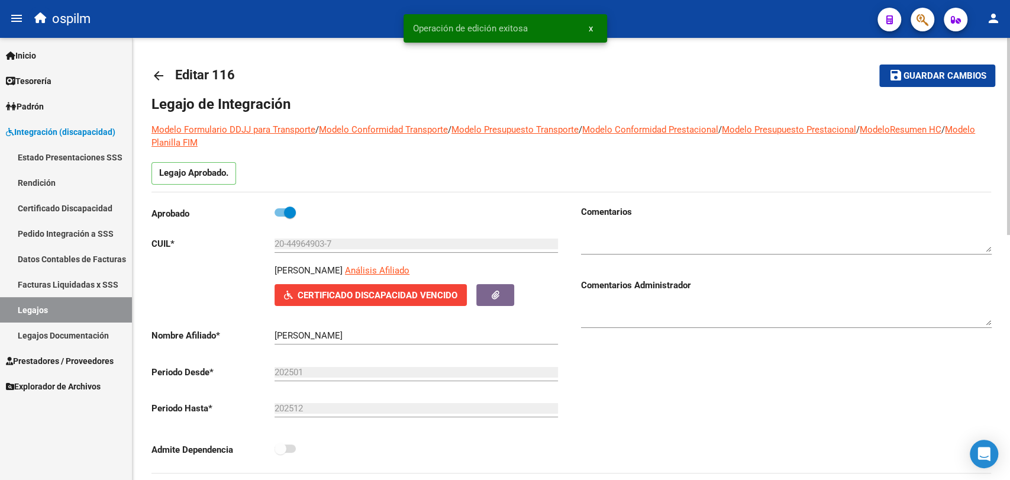
click at [159, 77] on mat-icon "arrow_back" at bounding box center [158, 76] width 14 height 14
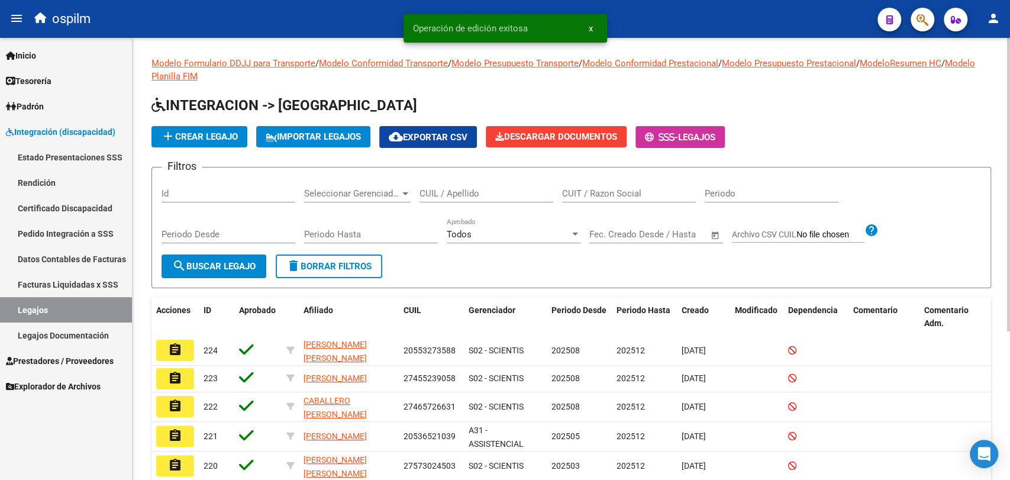
click at [450, 199] on div "CUIL / Apellido" at bounding box center [486, 189] width 134 height 25
paste input "20490770632"
click at [457, 192] on input "20490770632" at bounding box center [486, 193] width 134 height 11
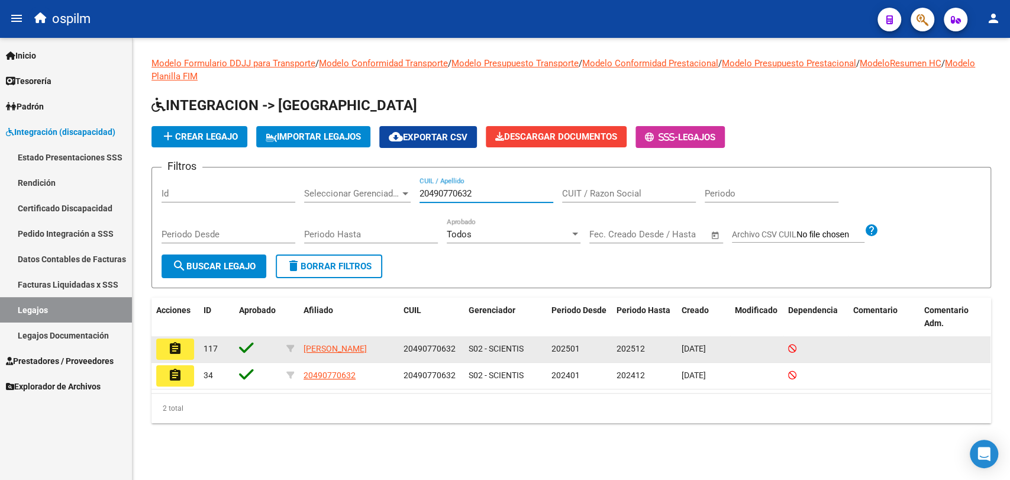
type input "20490770632"
click at [173, 346] on mat-icon "assignment" at bounding box center [175, 348] width 14 height 14
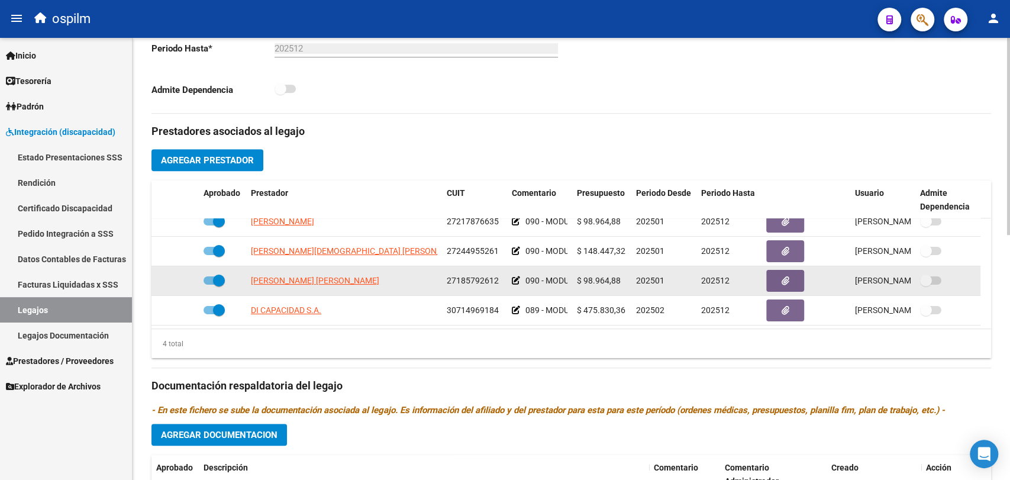
scroll to position [406, 0]
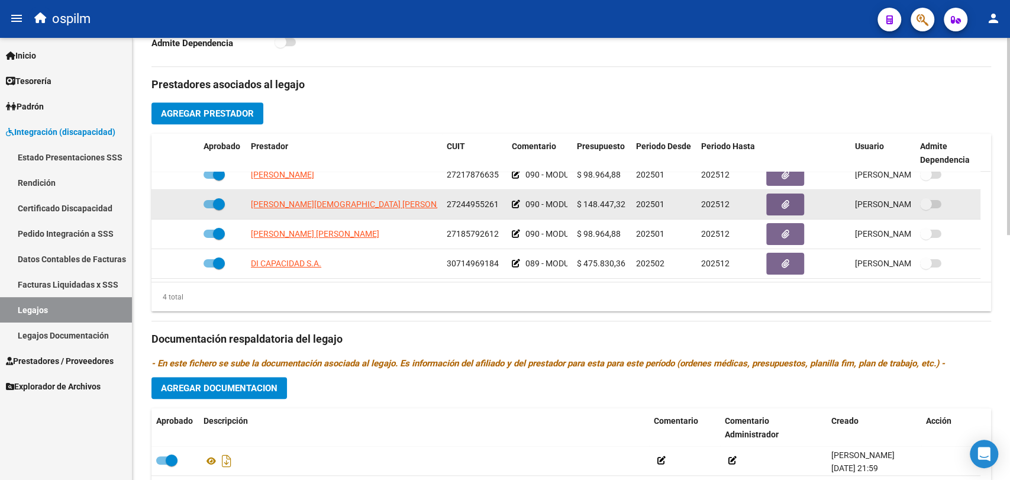
click at [515, 205] on icon at bounding box center [516, 204] width 8 height 8
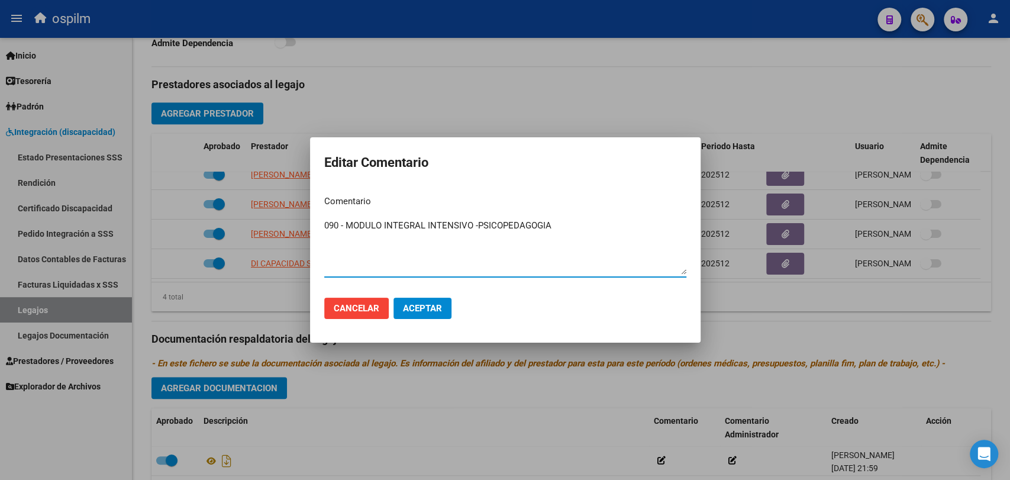
click at [457, 248] on textarea "090 - MODULO INTEGRAL INTENSIVO -PSICOPEDAGOGIA" at bounding box center [505, 247] width 362 height 56
click at [572, 228] on textarea "090 - MODULO INTEGRAL INTENSIVO -PSICOPEDAGOGIA" at bounding box center [505, 247] width 362 height 56
paste textarea "3 SESIONES SEMANALES"
type textarea "090 - MODULO INTEGRAL INTENSIVO -PSICOPEDAGOGIA 3 SESIONES SEMANALES"
click at [412, 309] on span "Aceptar" at bounding box center [422, 308] width 39 height 11
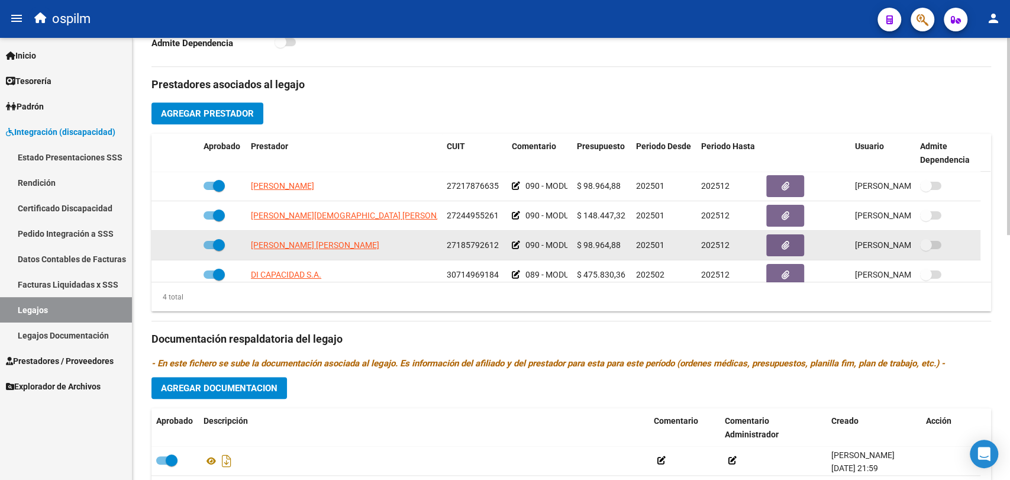
scroll to position [11, 0]
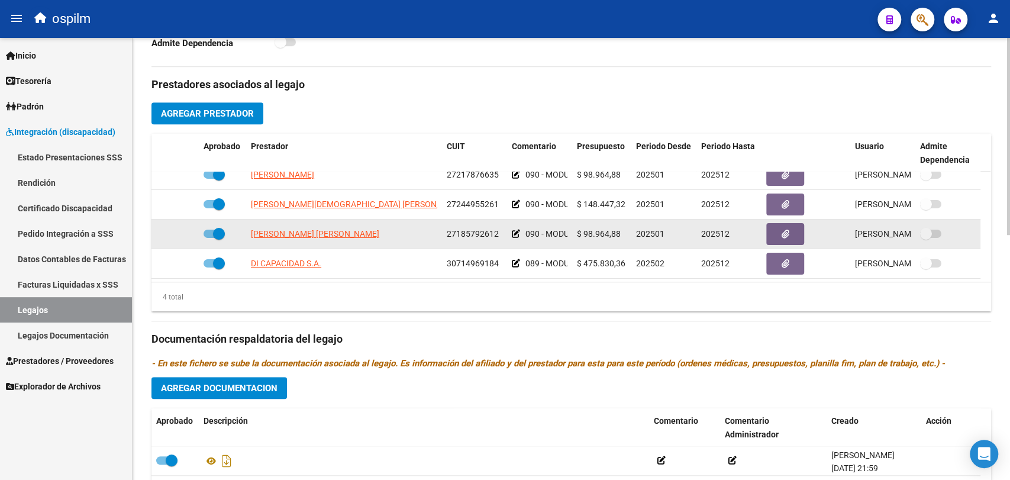
click at [513, 234] on icon at bounding box center [516, 234] width 8 height 8
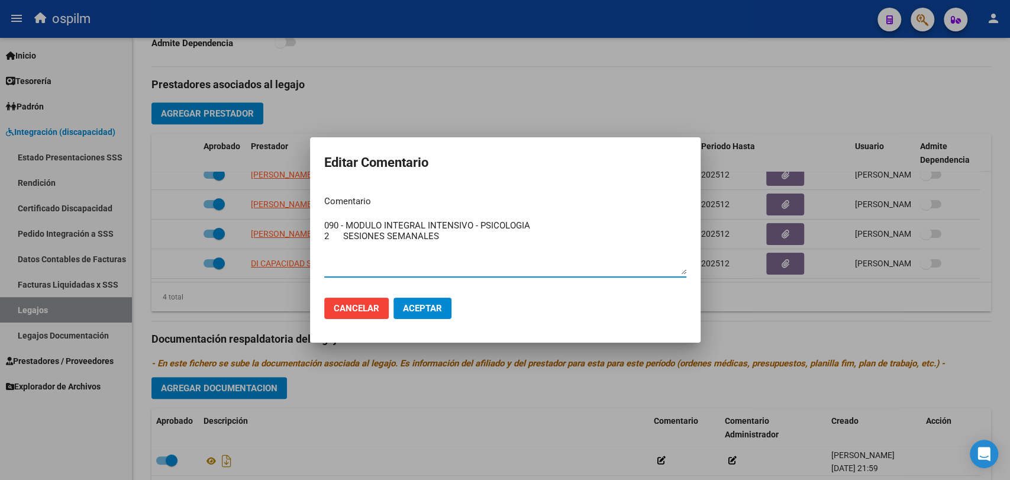
type textarea "090 - MODULO INTEGRAL INTENSIVO - PSICOLOGIA 2 SESIONES SEMANALES"
click at [433, 304] on span "Aceptar" at bounding box center [422, 308] width 39 height 11
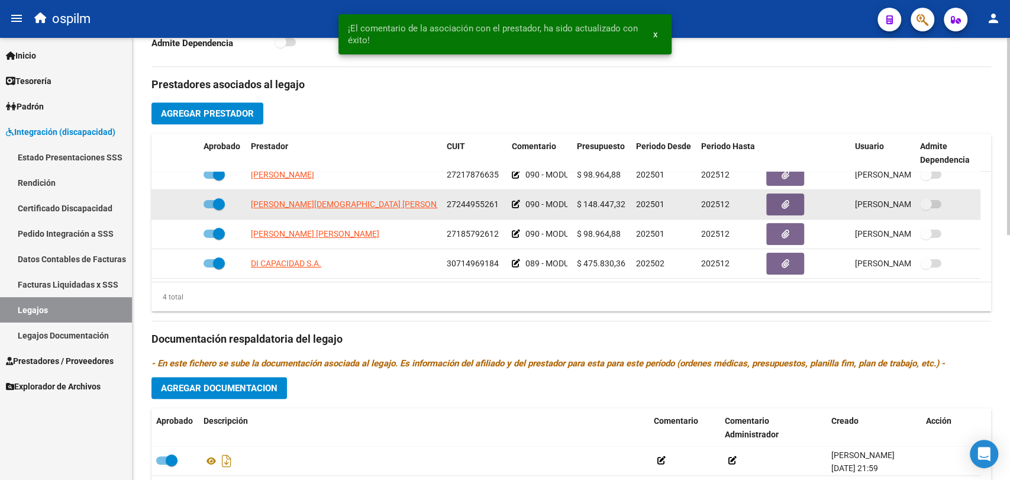
scroll to position [0, 0]
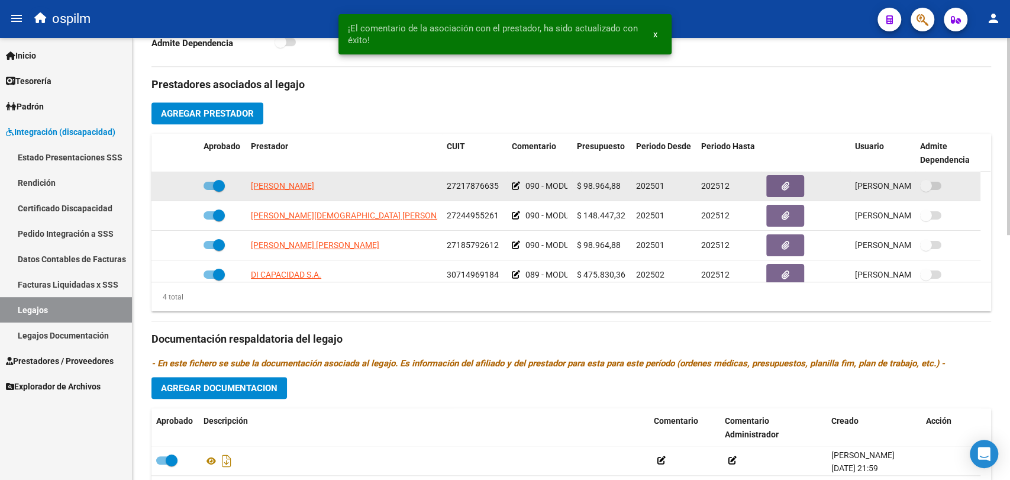
click at [512, 187] on icon at bounding box center [516, 186] width 8 height 8
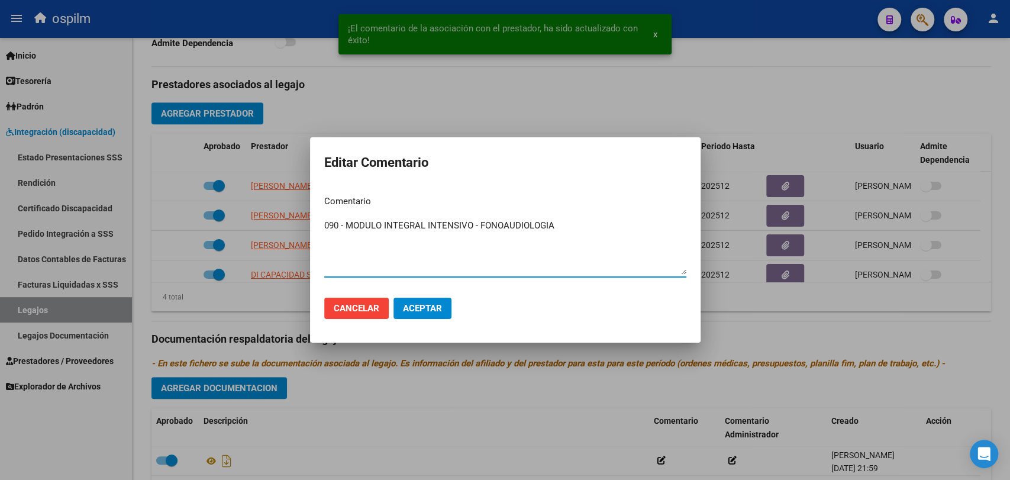
paste textarea "2 SESIONES SEMANALES"
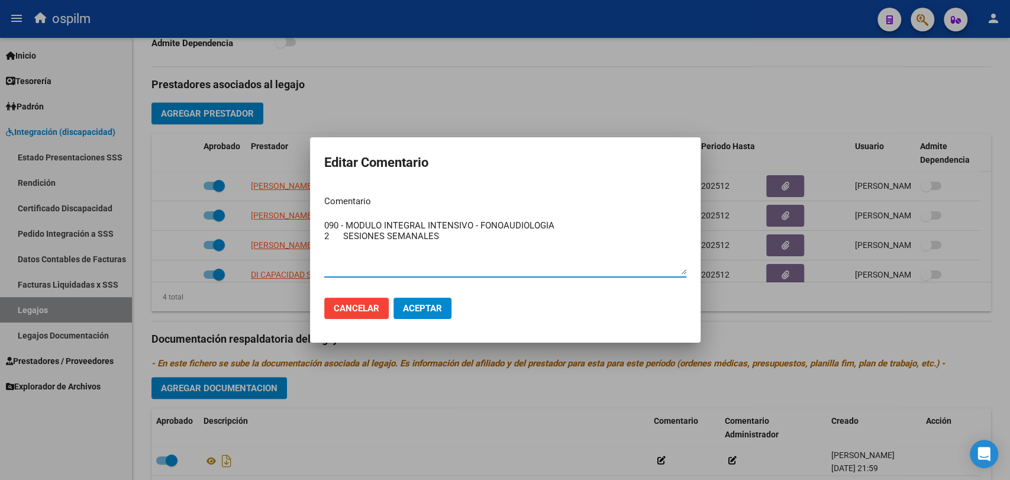
type textarea "090 - MODULO INTEGRAL INTENSIVO - FONOAUDIOLOGIA 2 SESIONES SEMANALES"
click at [438, 311] on span "Aceptar" at bounding box center [422, 308] width 39 height 11
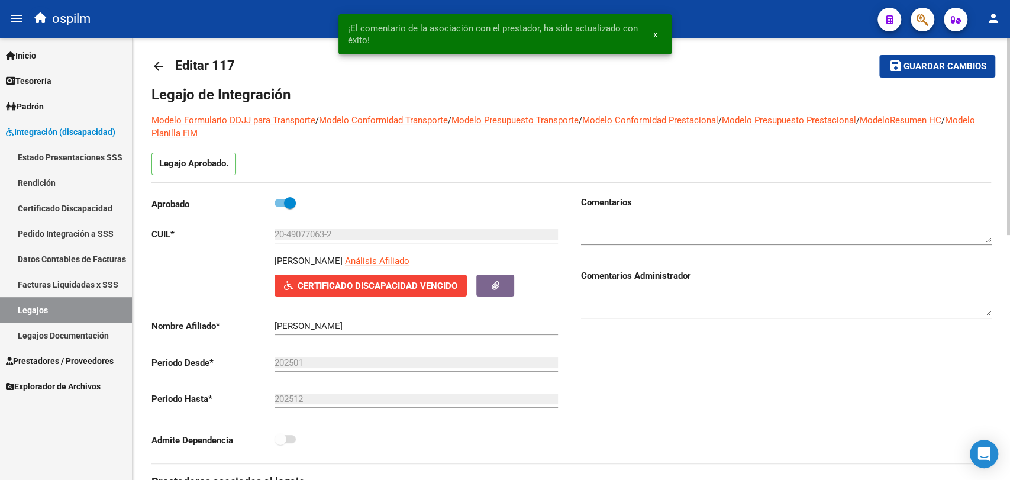
scroll to position [8, 0]
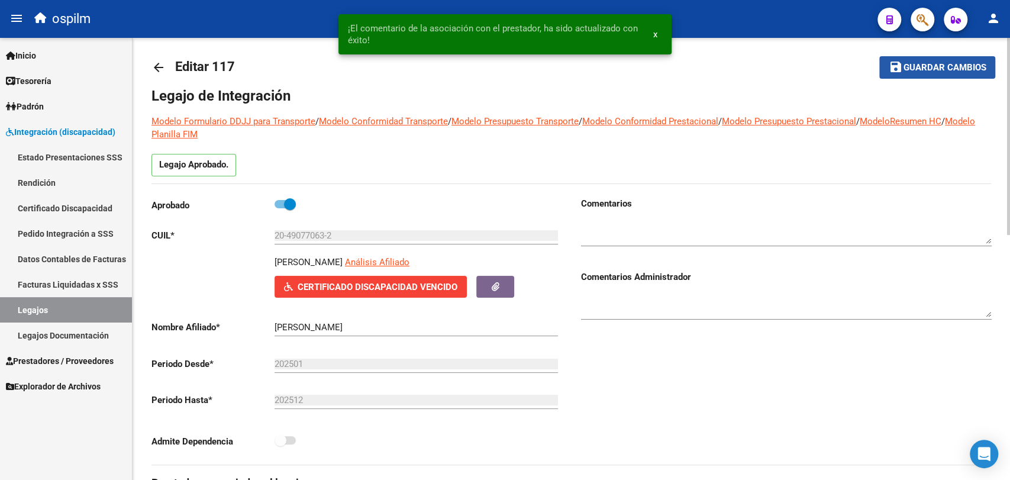
click at [898, 69] on mat-icon "save" at bounding box center [896, 67] width 14 height 14
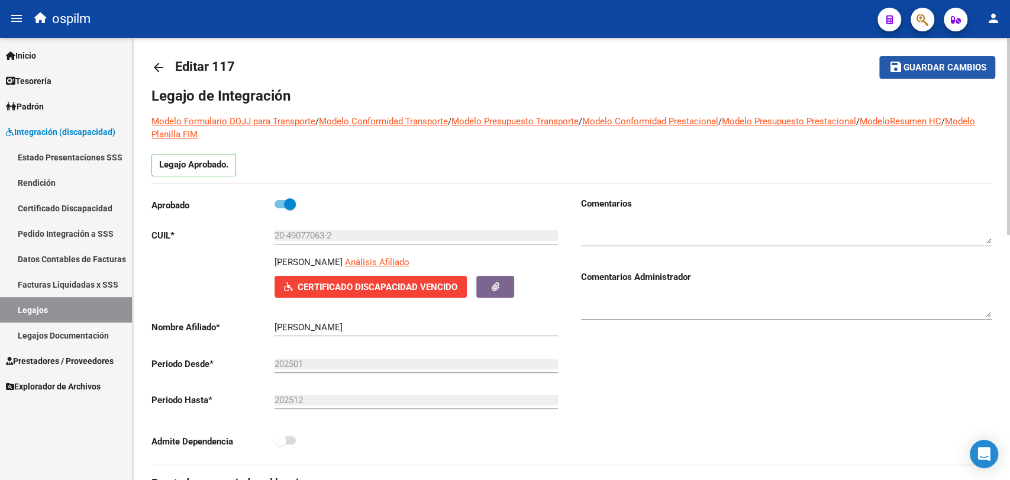
click at [956, 63] on span "Guardar cambios" at bounding box center [944, 68] width 83 height 11
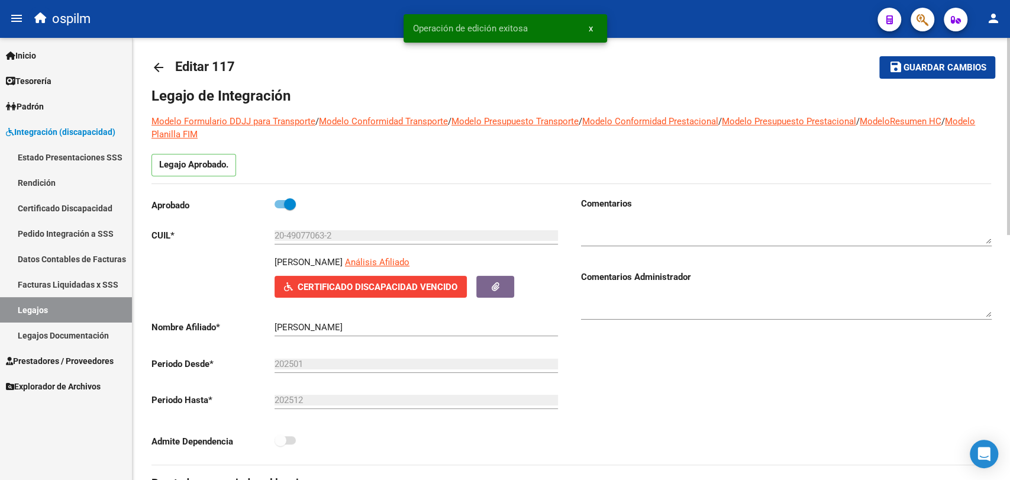
drag, startPoint x: 150, startPoint y: 67, endPoint x: 159, endPoint y: 67, distance: 8.9
drag, startPoint x: 159, startPoint y: 67, endPoint x: 334, endPoint y: 188, distance: 213.5
click at [151, 62] on mat-icon "arrow_back" at bounding box center [158, 67] width 14 height 14
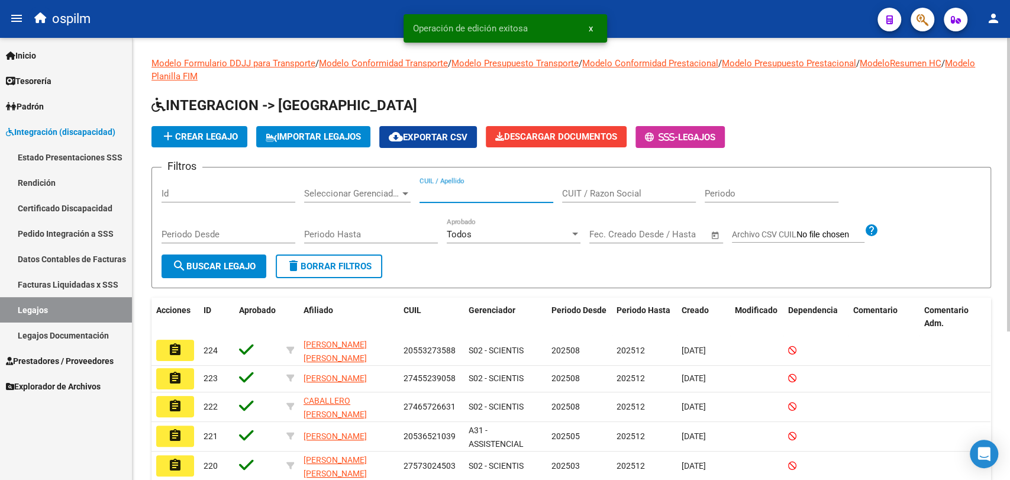
paste input "27491143989"
click at [459, 195] on input "27491143989" at bounding box center [486, 193] width 134 height 11
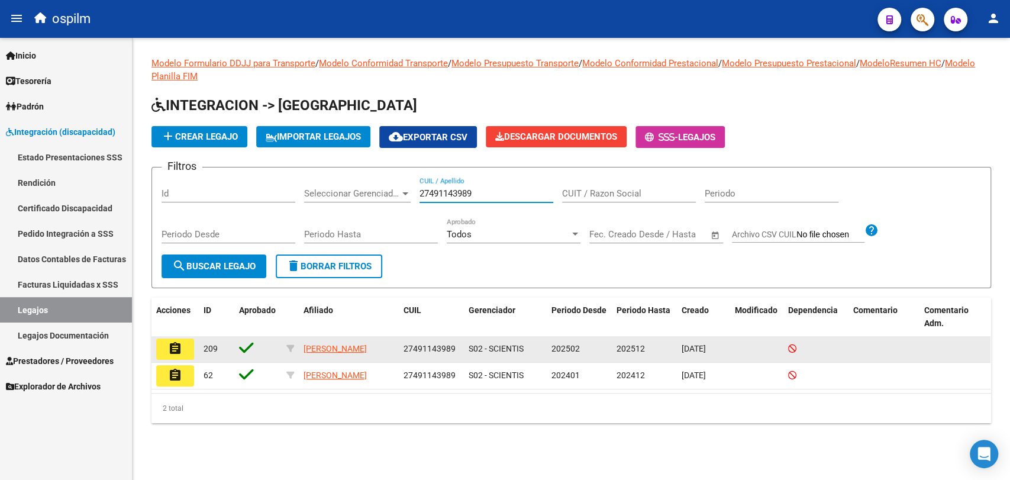
type input "27491143989"
click at [180, 347] on mat-icon "assignment" at bounding box center [175, 348] width 14 height 14
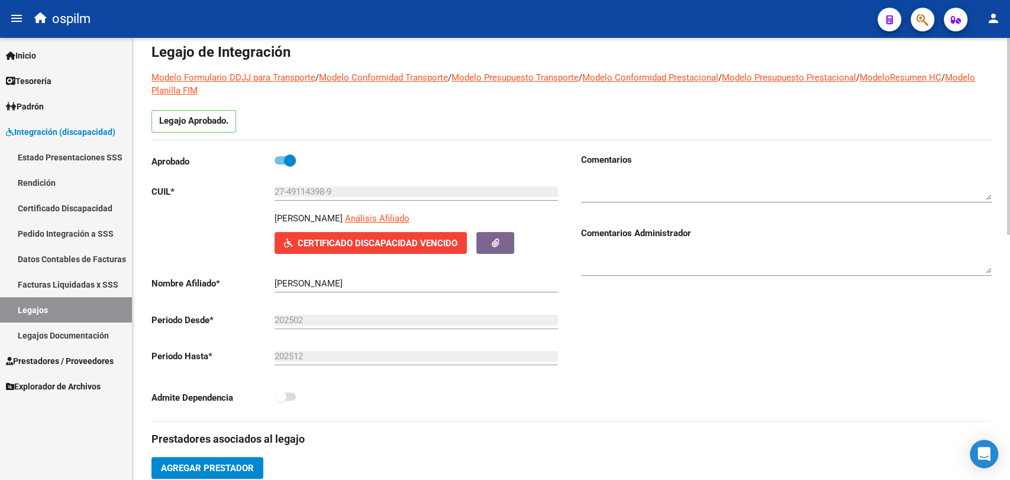
scroll to position [28, 0]
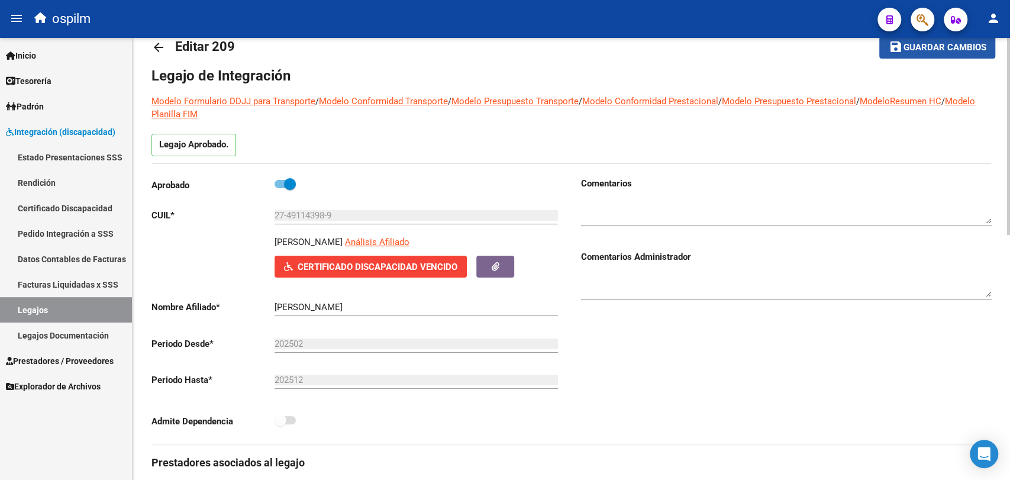
click at [889, 49] on mat-icon "save" at bounding box center [896, 47] width 14 height 14
